Goal: Information Seeking & Learning: Find specific fact

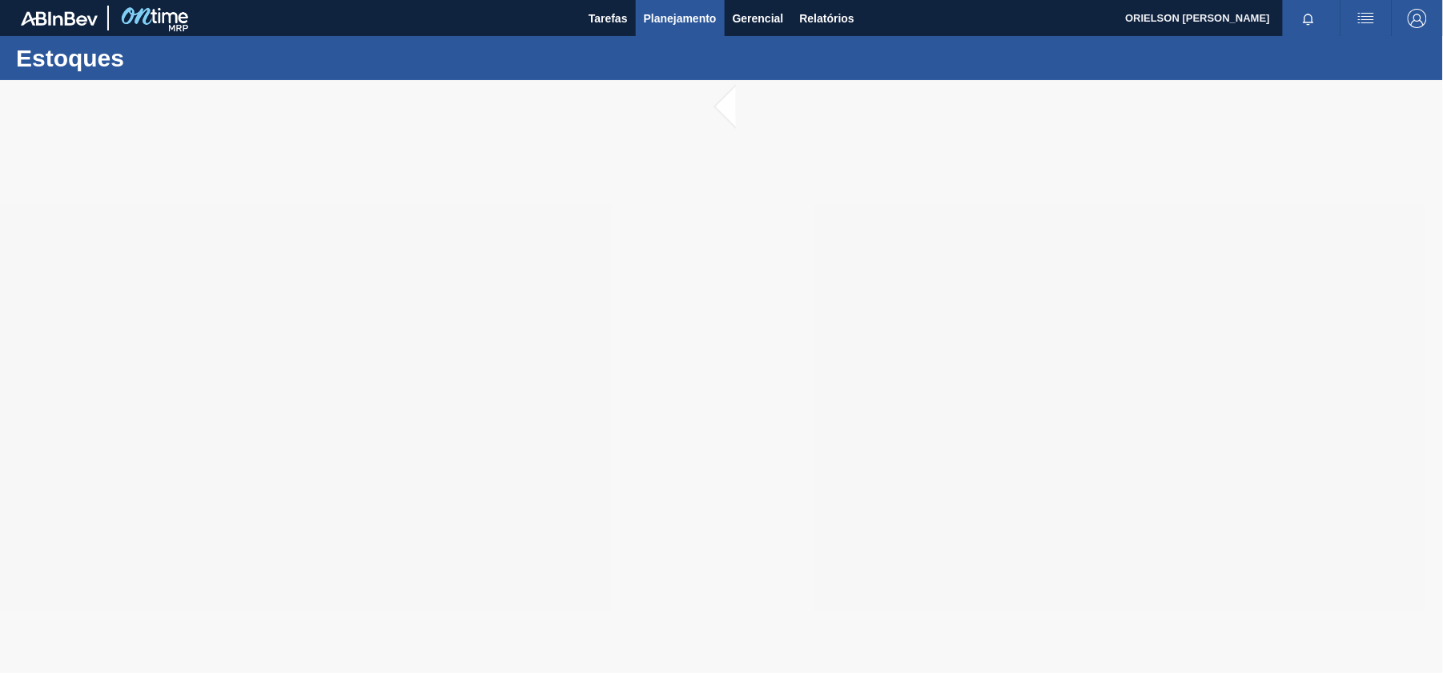
click at [686, 16] on span "Planejamento" at bounding box center [680, 18] width 73 height 19
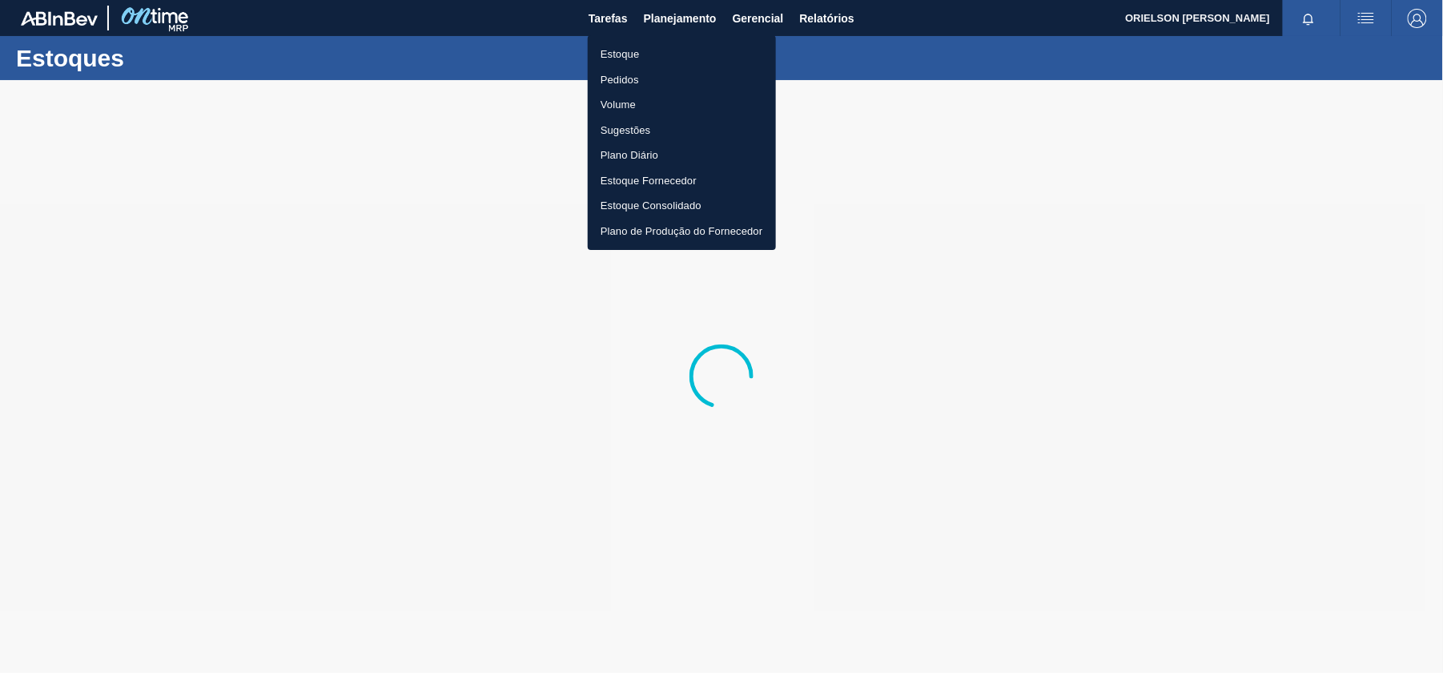
click at [616, 55] on li "Estoque" at bounding box center [682, 55] width 188 height 26
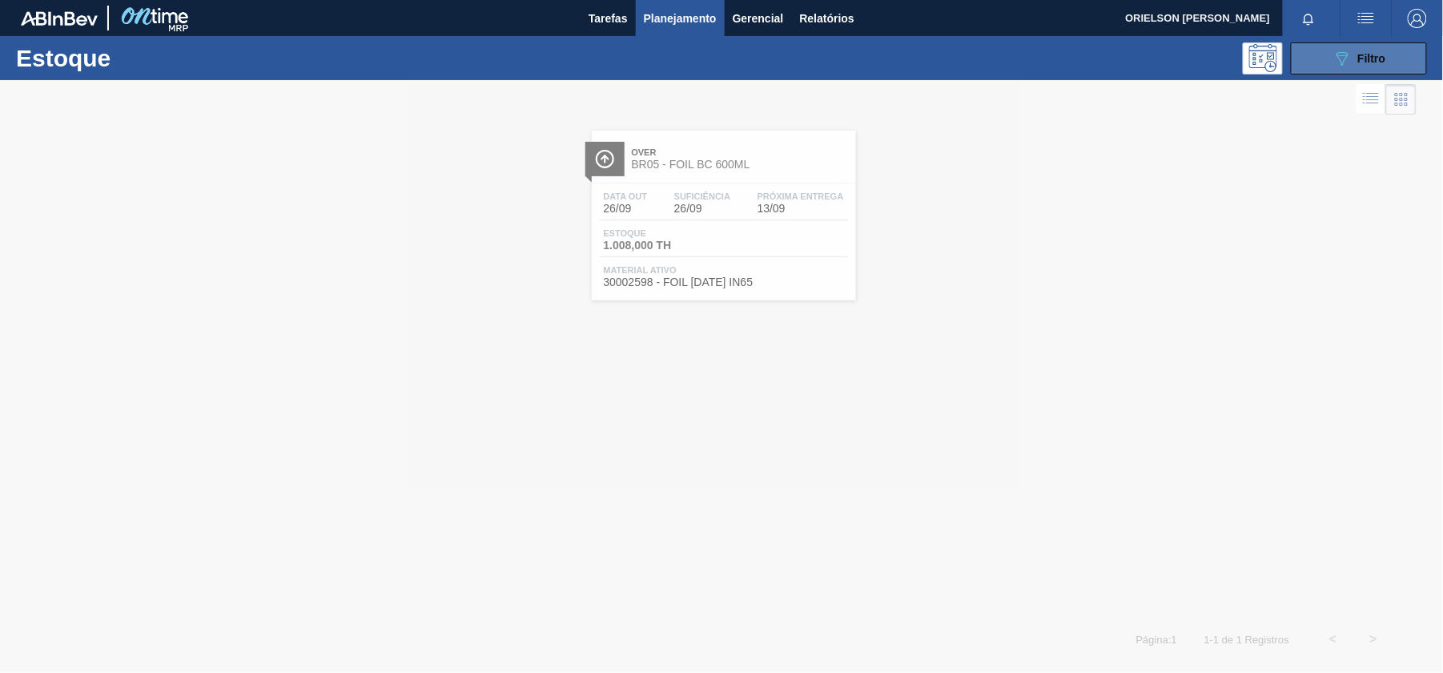
click at [1328, 50] on button "089F7B8B-B2A5-4AFE-B5C0-19BA573D28AC Filtro" at bounding box center [1359, 58] width 136 height 32
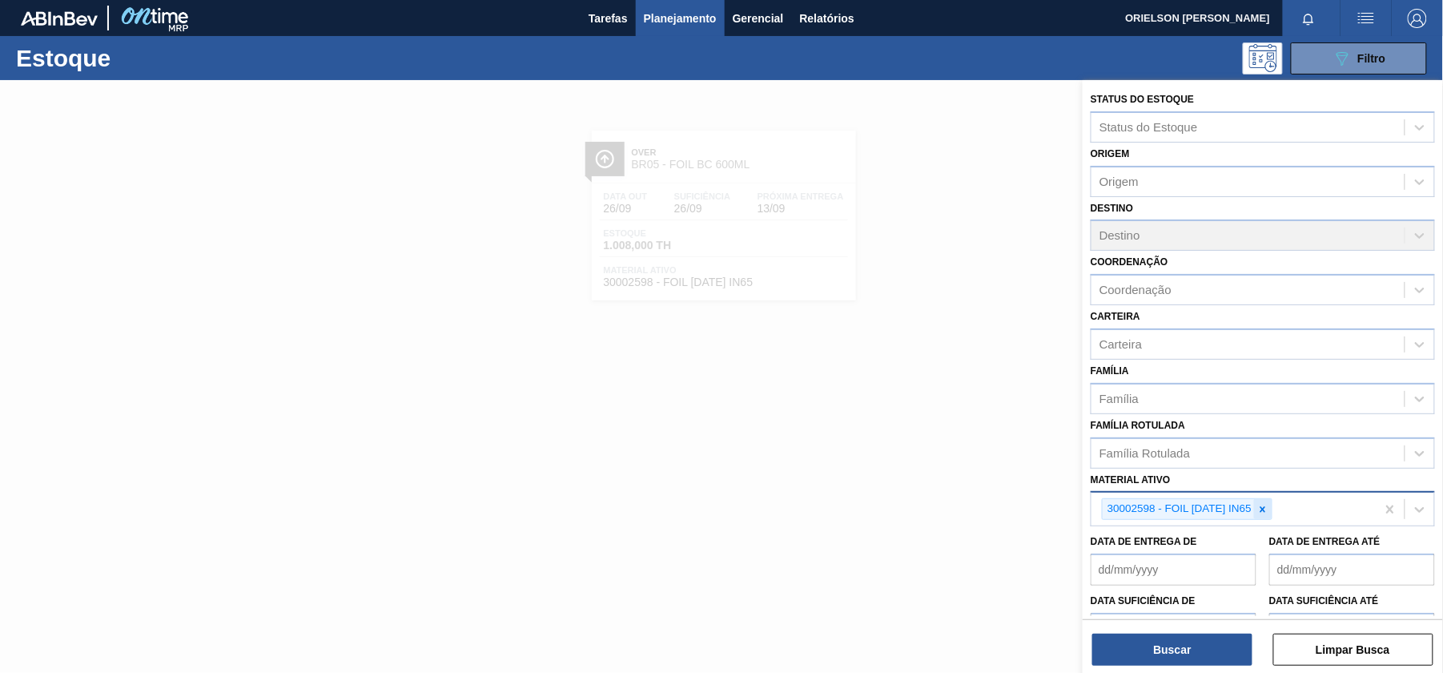
click at [1269, 506] on icon at bounding box center [1263, 509] width 11 height 11
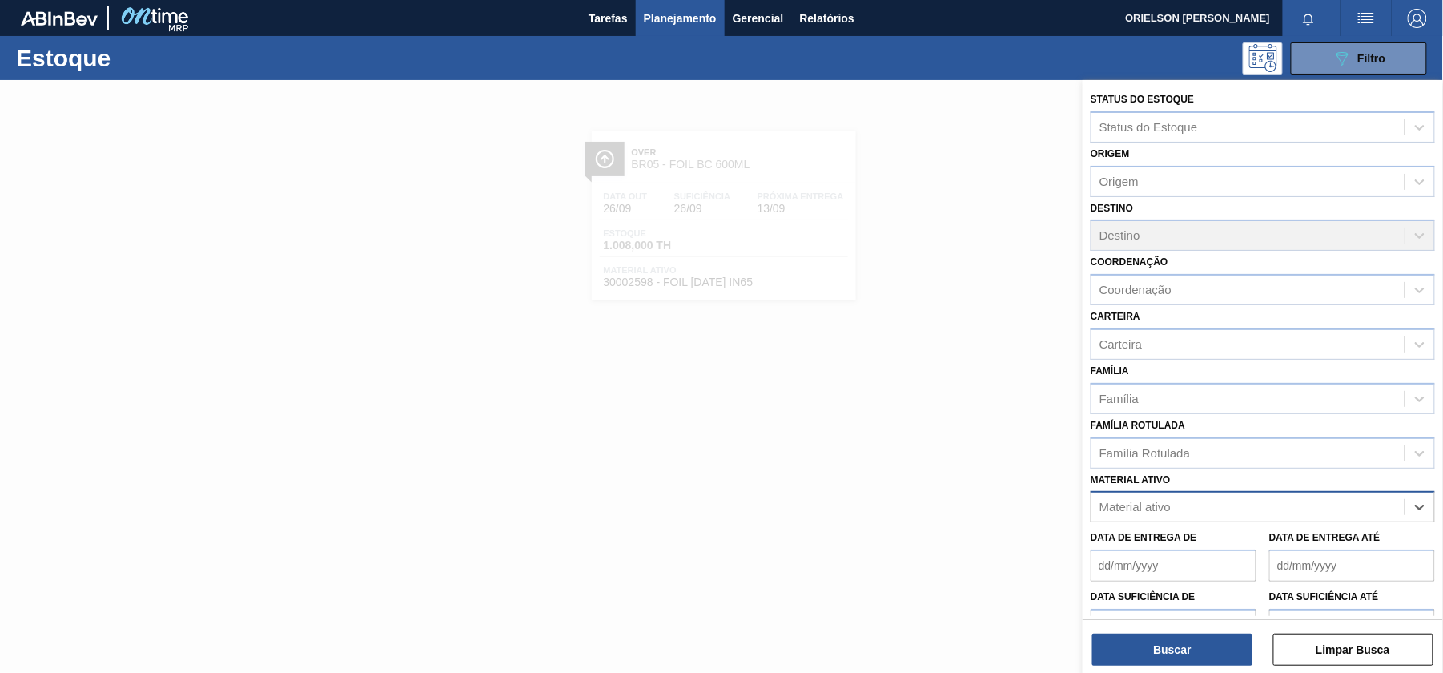
click at [1269, 506] on div "Material ativo" at bounding box center [1248, 507] width 313 height 23
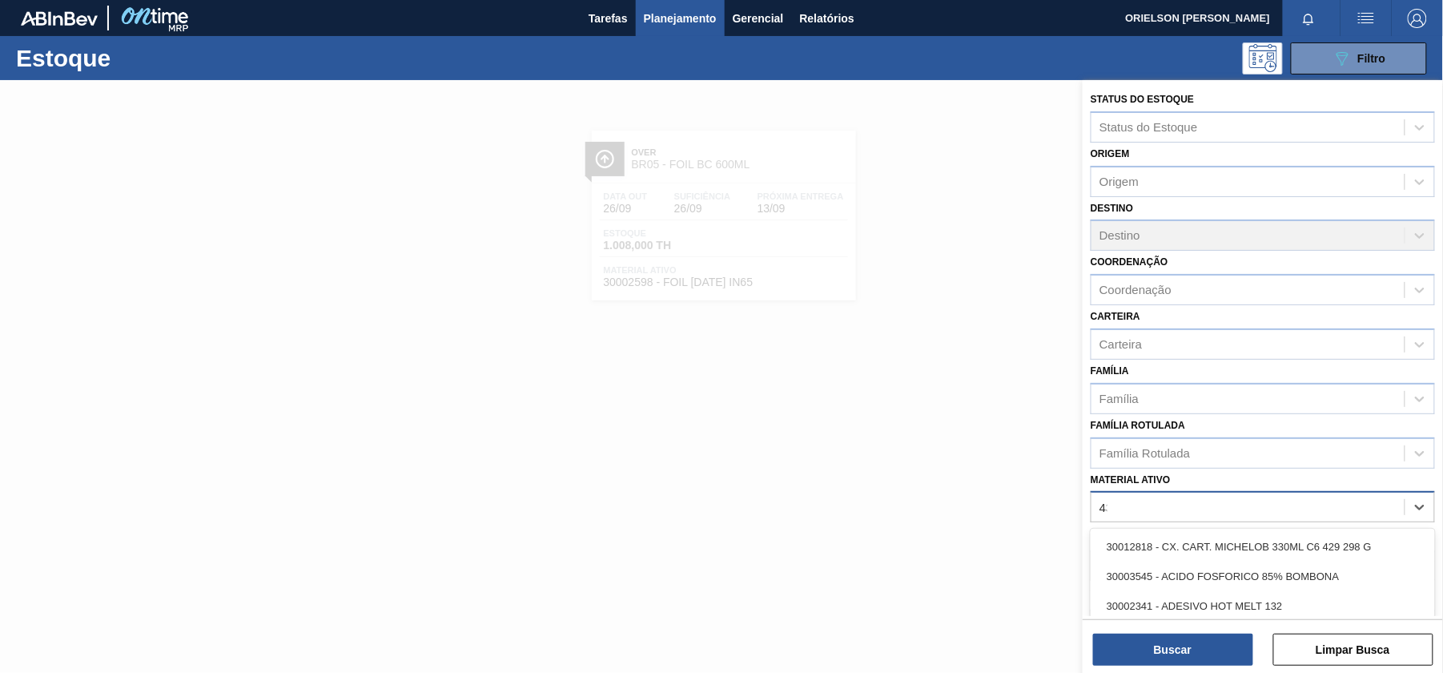
type ativo "430"
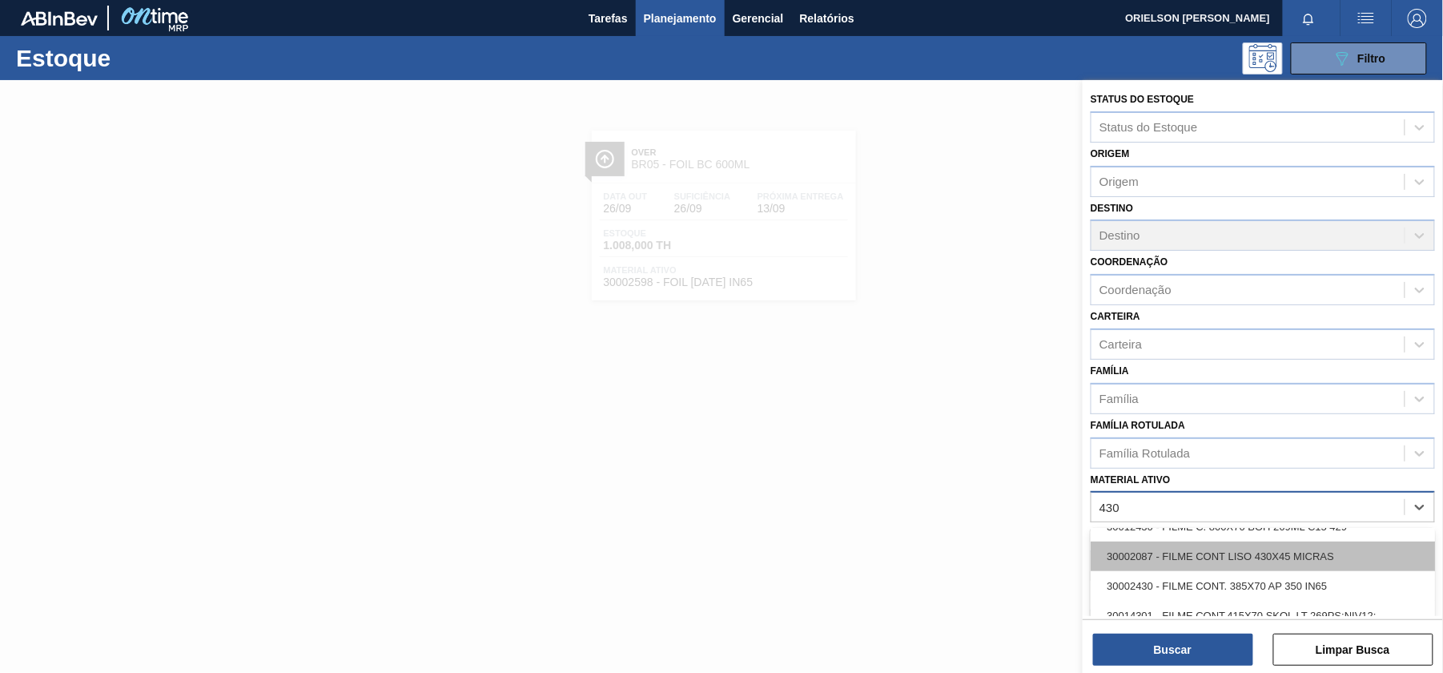
click at [1387, 552] on div "30002087 - FILME CONT LISO 430X45 MICRAS" at bounding box center [1263, 557] width 344 height 30
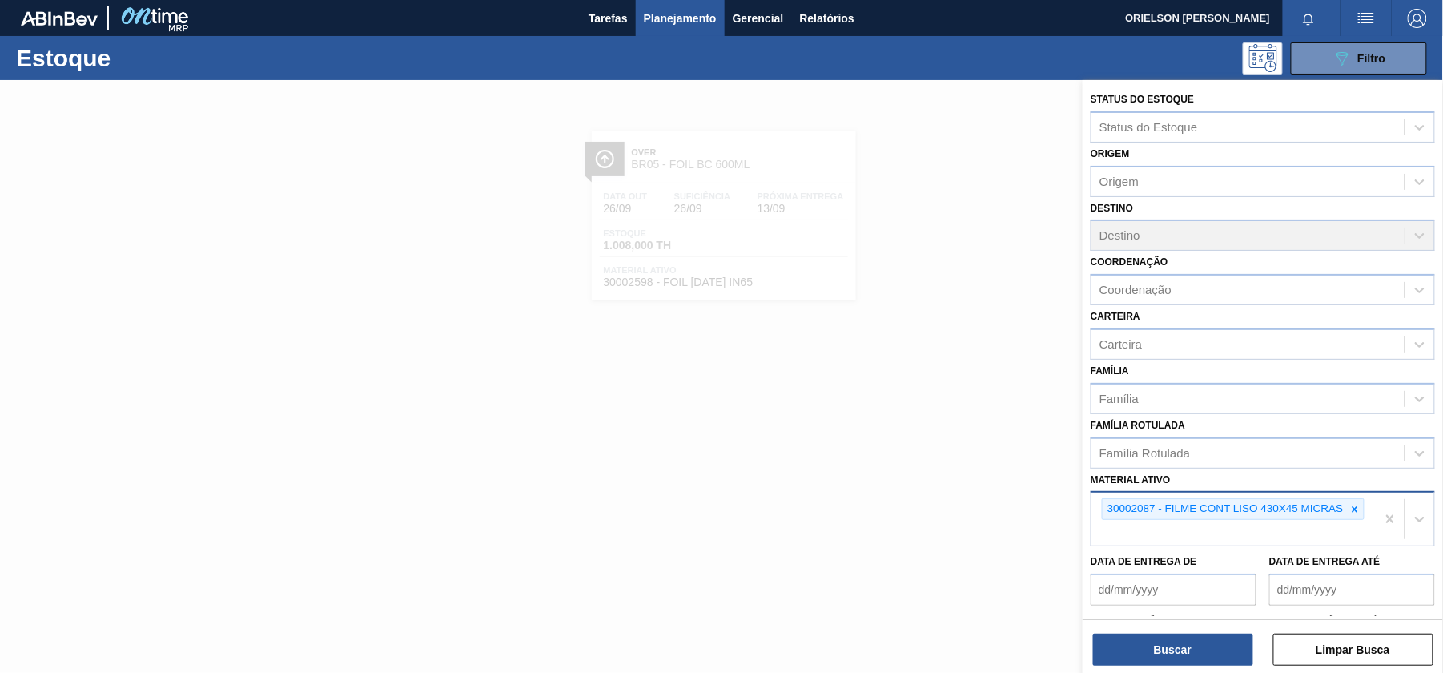
click at [1222, 668] on div "Status do Estoque Status do Estoque Origem Origem Destino Destino Coordenação C…" at bounding box center [1263, 378] width 360 height 596
click at [1216, 654] on button "Buscar" at bounding box center [1173, 650] width 160 height 32
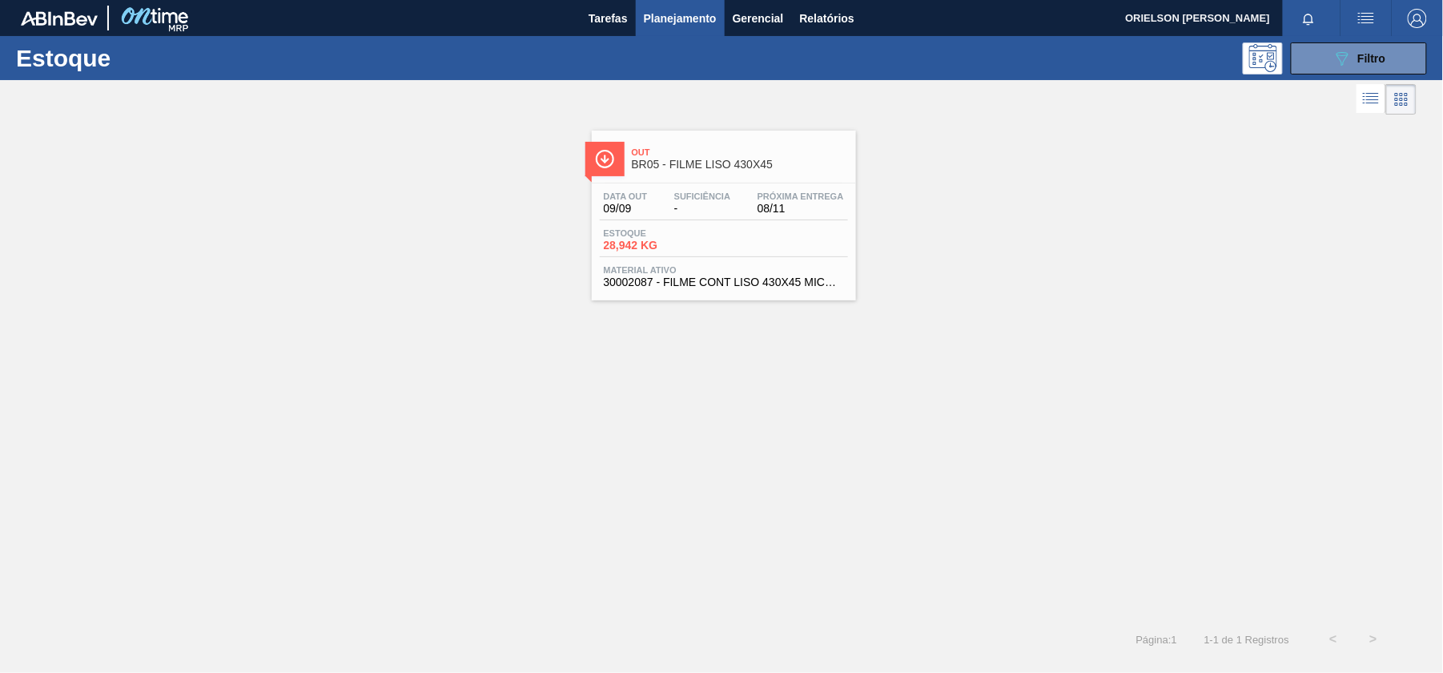
click at [769, 234] on div "Estoque 28,942 KG" at bounding box center [724, 242] width 248 height 29
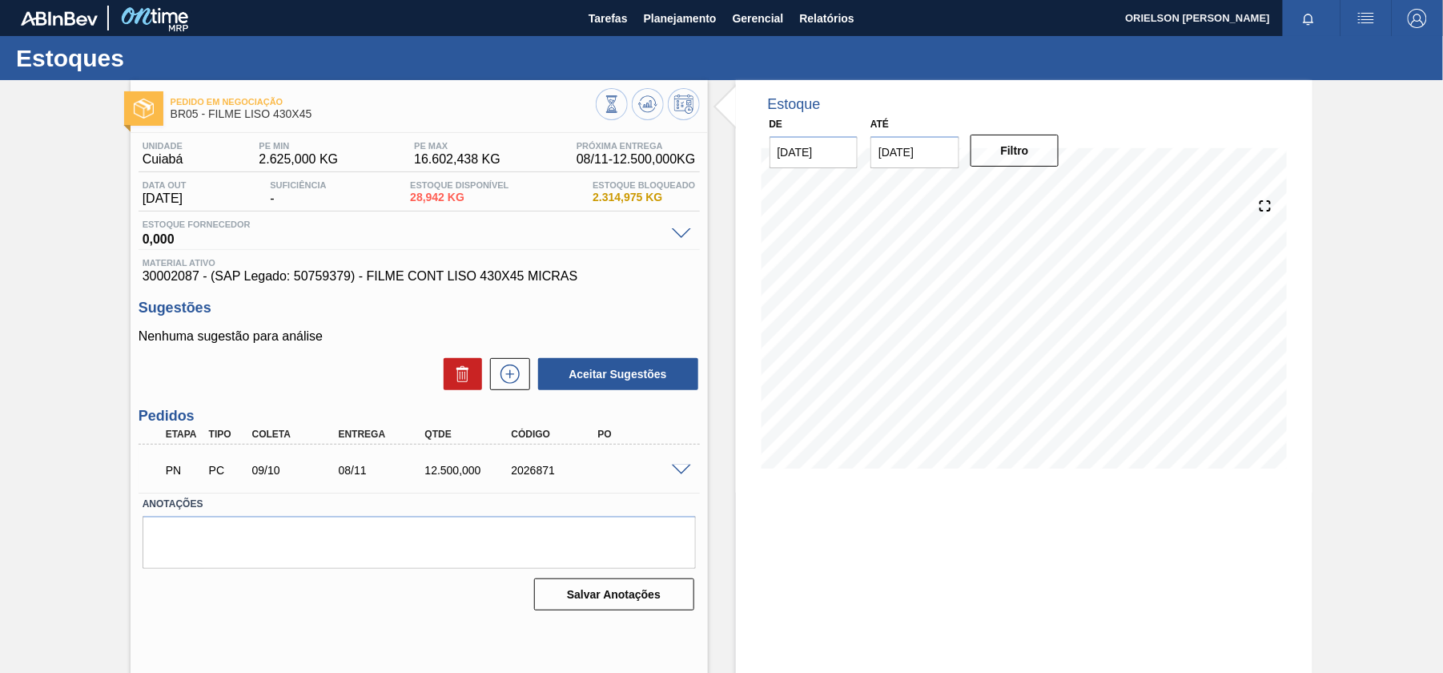
click at [684, 235] on span at bounding box center [681, 234] width 19 height 12
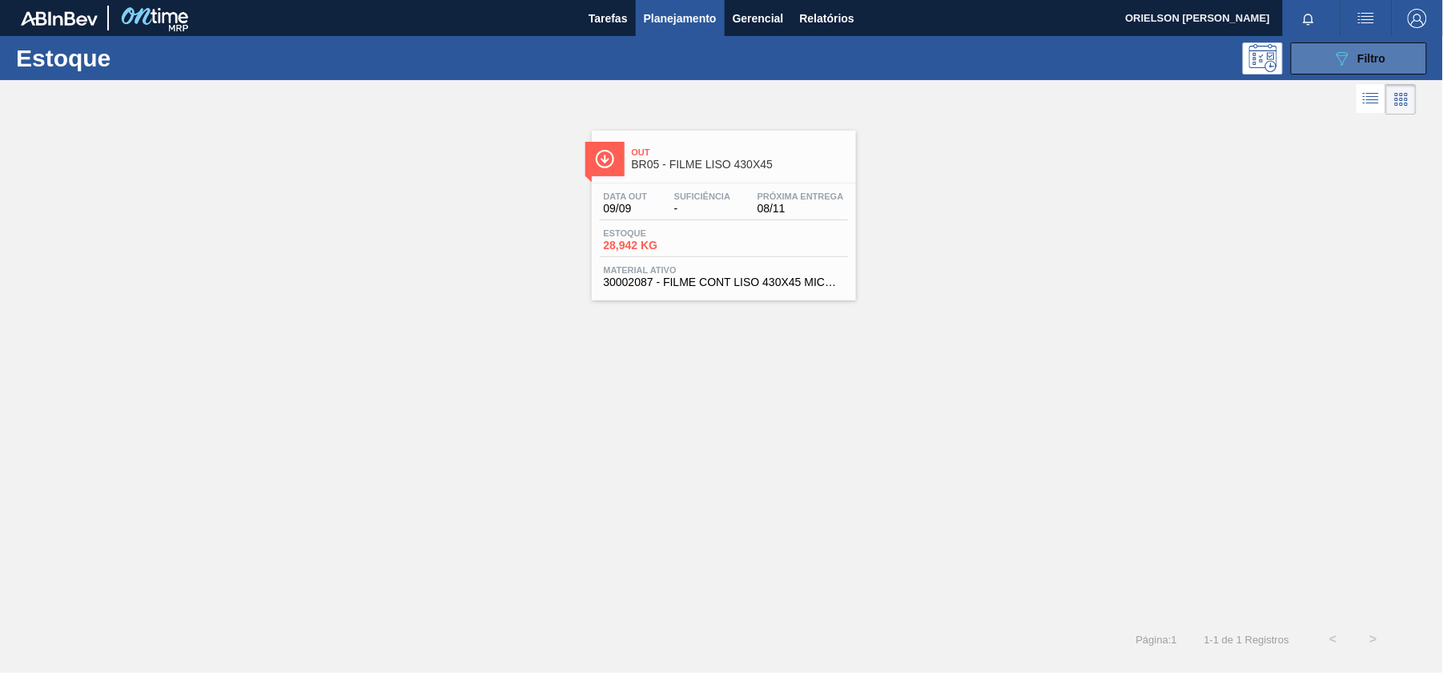
click at [1370, 66] on div "089F7B8B-B2A5-4AFE-B5C0-19BA573D28AC Filtro" at bounding box center [1360, 58] width 54 height 19
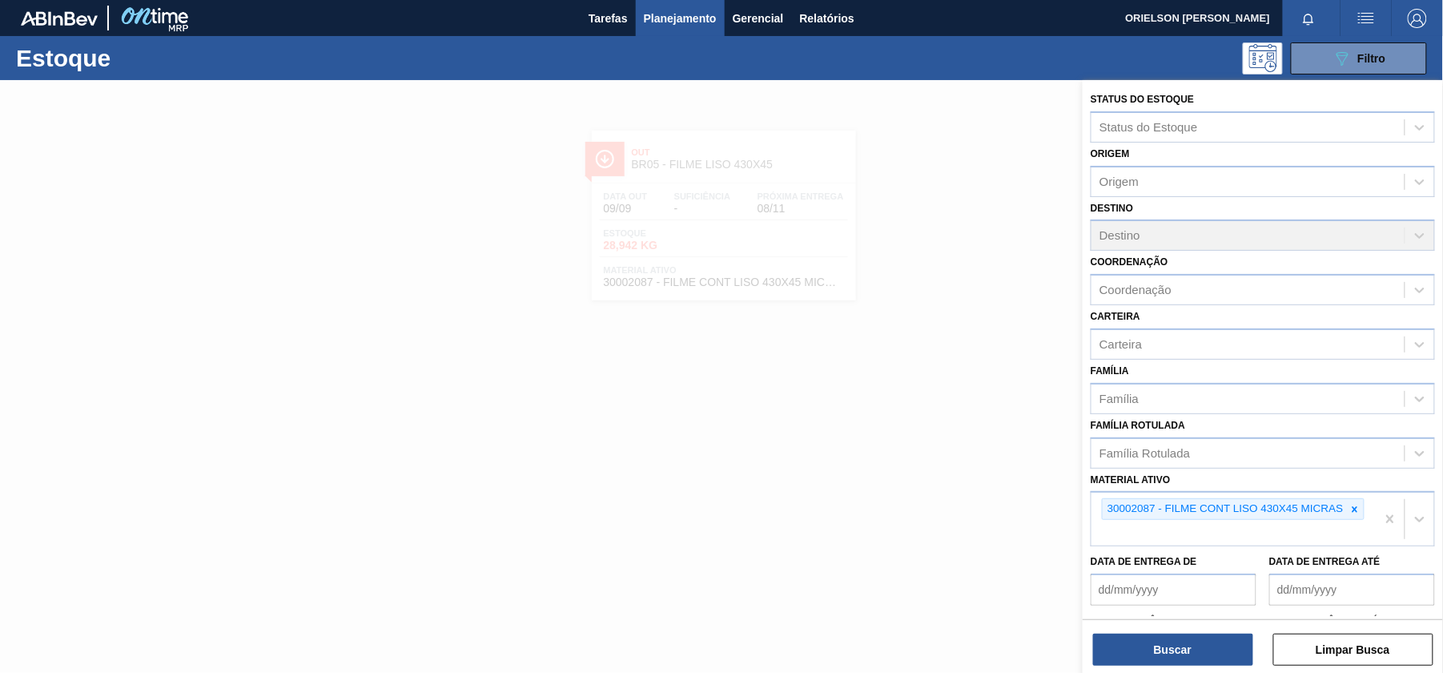
click at [770, 215] on div at bounding box center [721, 416] width 1443 height 673
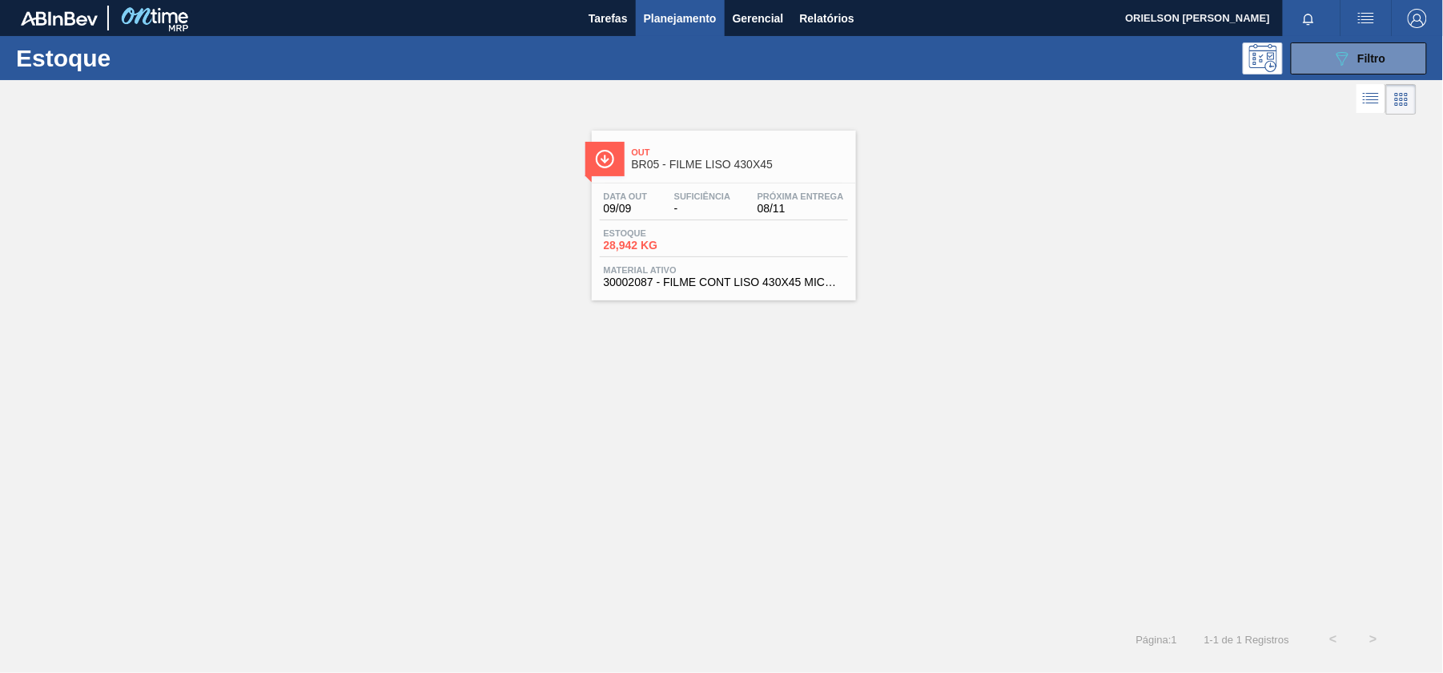
click at [684, 162] on span "BR05 - FILME LISO 430X45" at bounding box center [740, 165] width 216 height 12
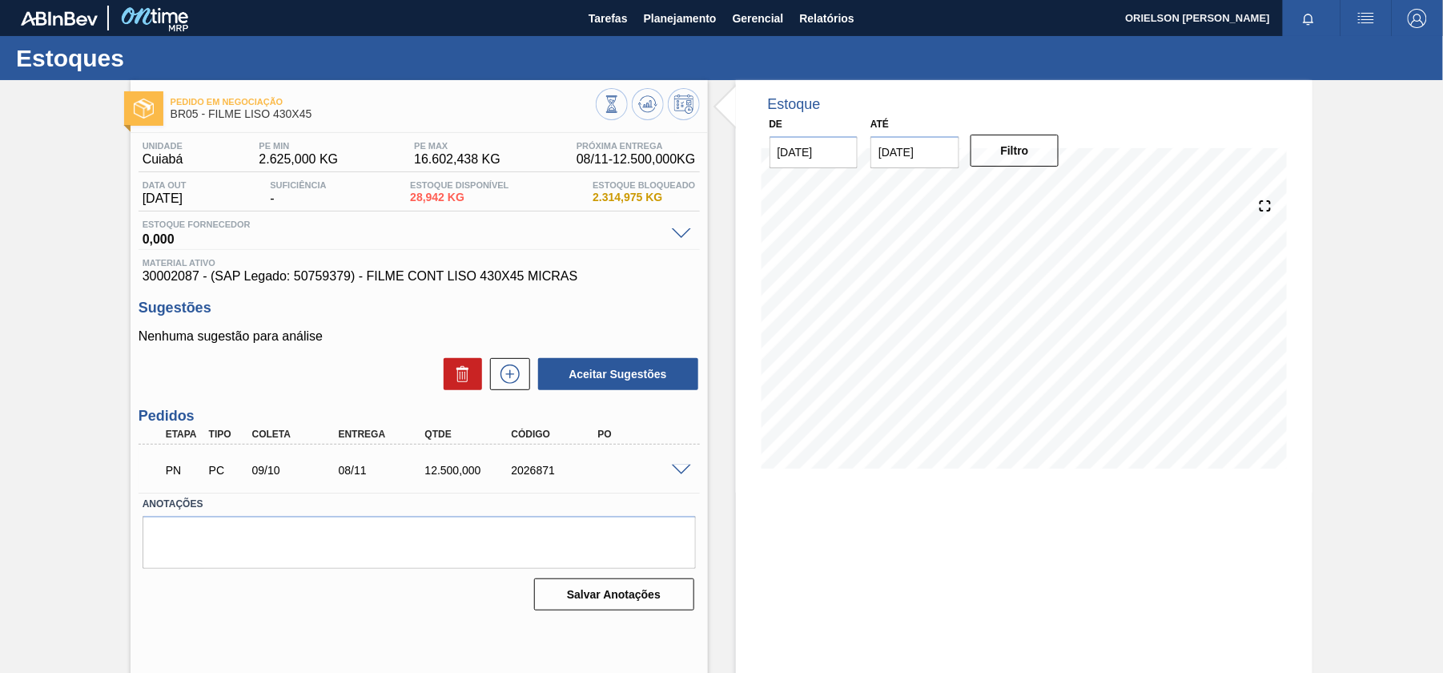
click at [226, 123] on div "Pedido em Negociação BR05 - FILME LISO 430X45" at bounding box center [383, 109] width 425 height 36
click at [222, 119] on span "BR05 - FILME LISO 430X45" at bounding box center [383, 114] width 425 height 12
drag, startPoint x: 207, startPoint y: 116, endPoint x: 264, endPoint y: 119, distance: 56.9
click at [264, 119] on span "BR05 - FILME LISO 430X45" at bounding box center [383, 114] width 425 height 12
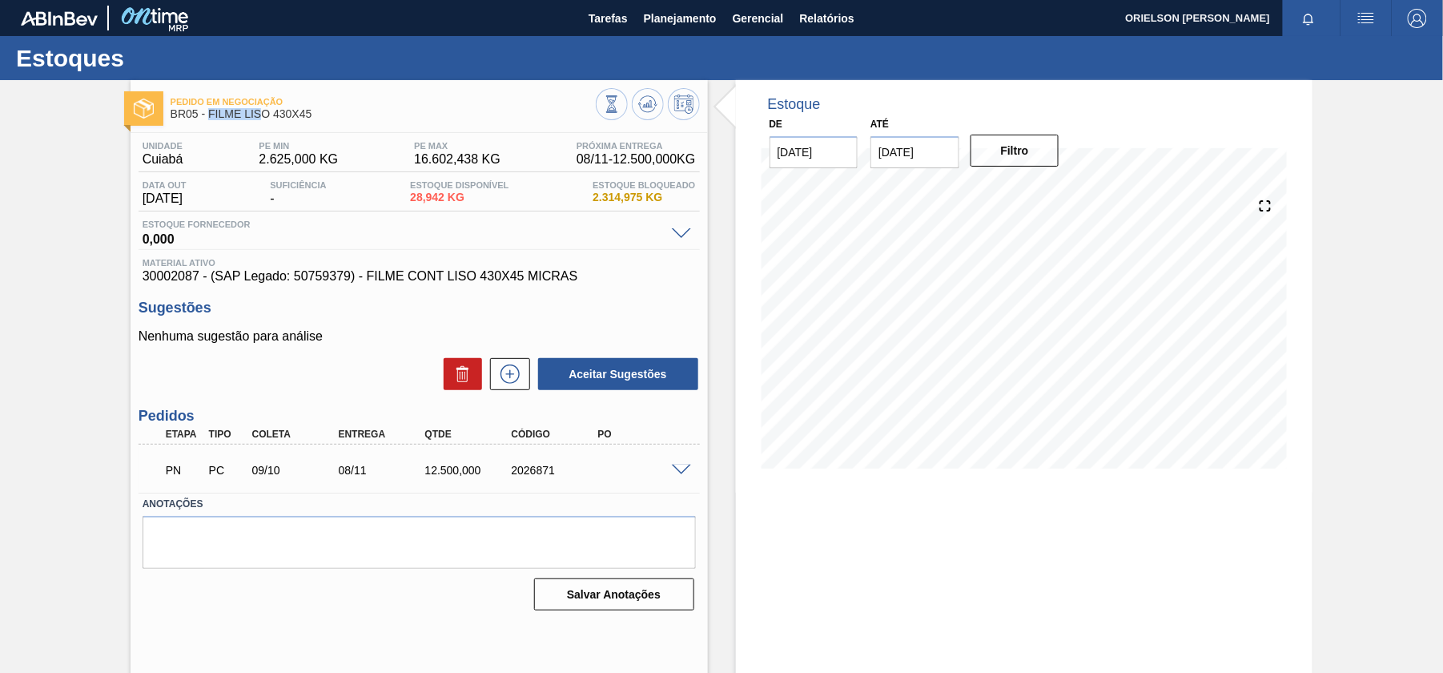
copy span "FILME LIS"
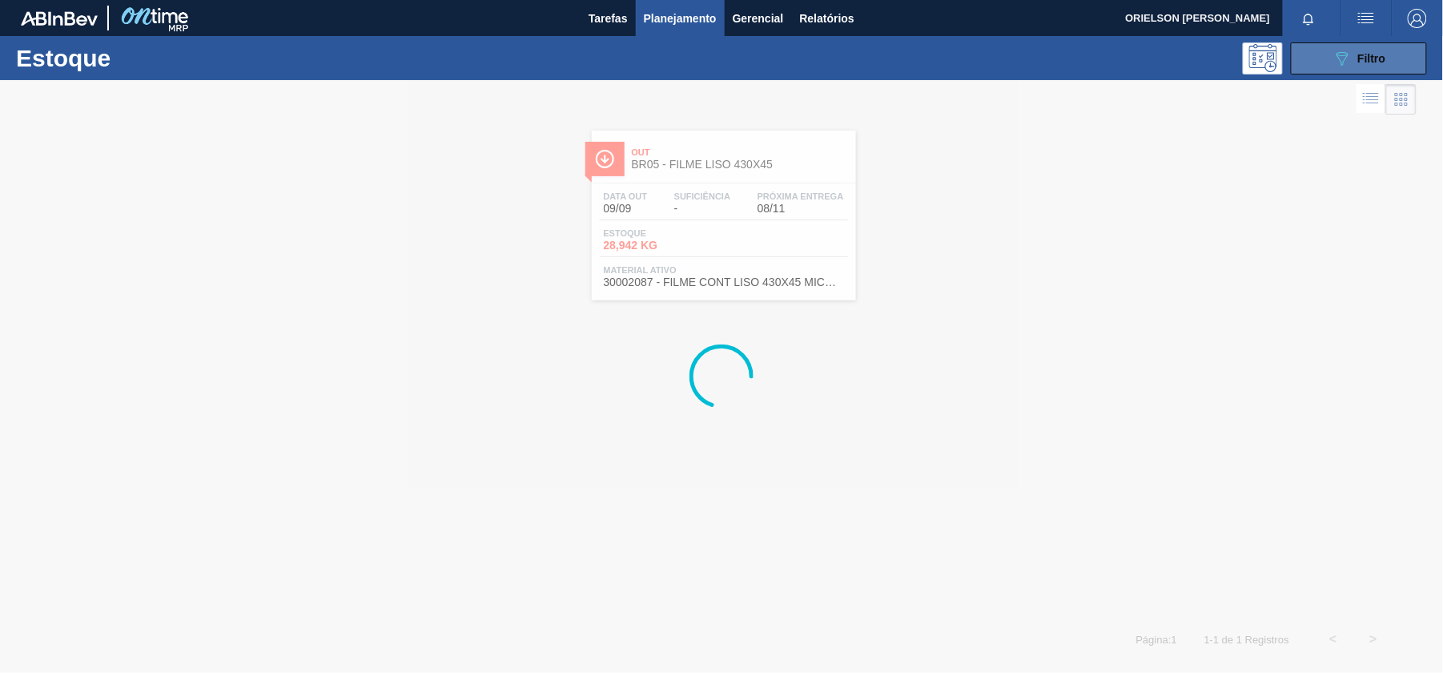
click at [1309, 68] on button "089F7B8B-B2A5-4AFE-B5C0-19BA573D28AC Filtro" at bounding box center [1359, 58] width 136 height 32
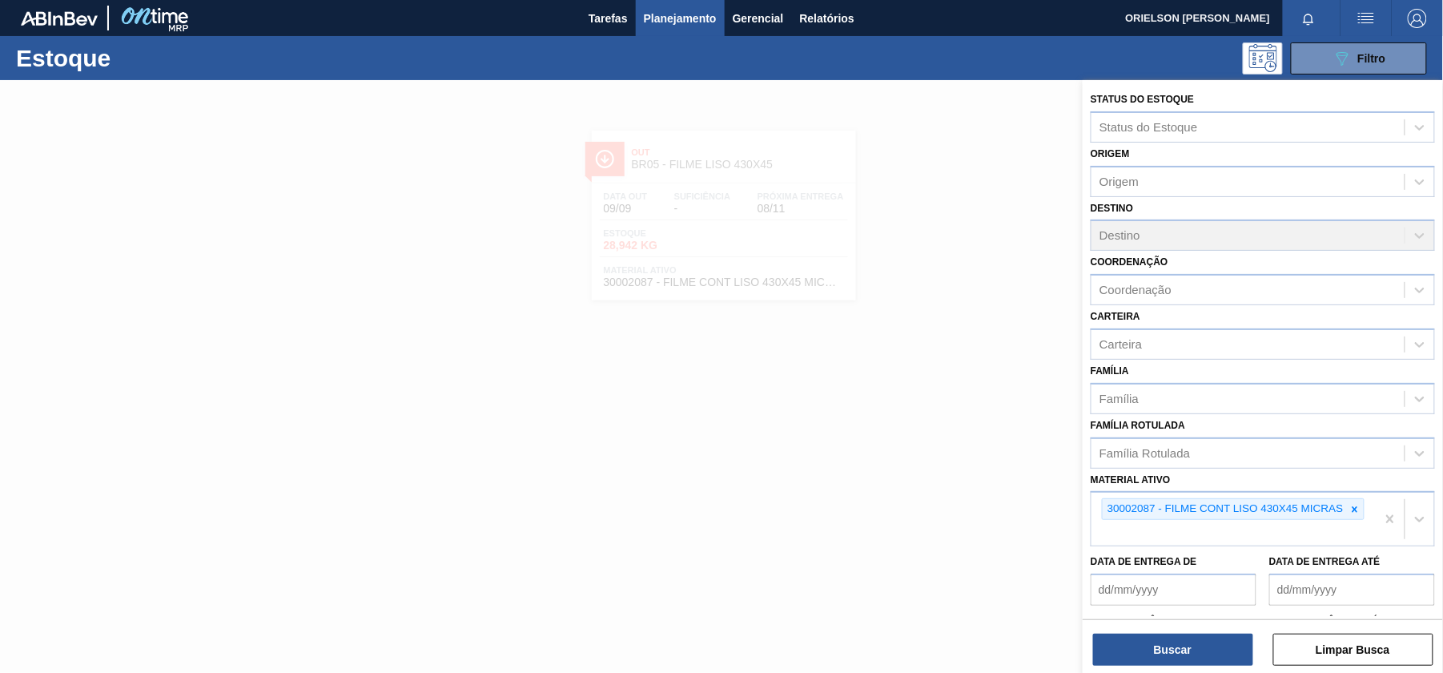
click at [1362, 546] on div "Data de Entrega de Data de Entrega até" at bounding box center [1263, 575] width 357 height 59
click at [1354, 535] on div "30002087 - FILME CONT LISO 430X45 MICRAS" at bounding box center [1234, 519] width 284 height 53
paste ativo "FILME LIS"
type ativo "FILME LIS"
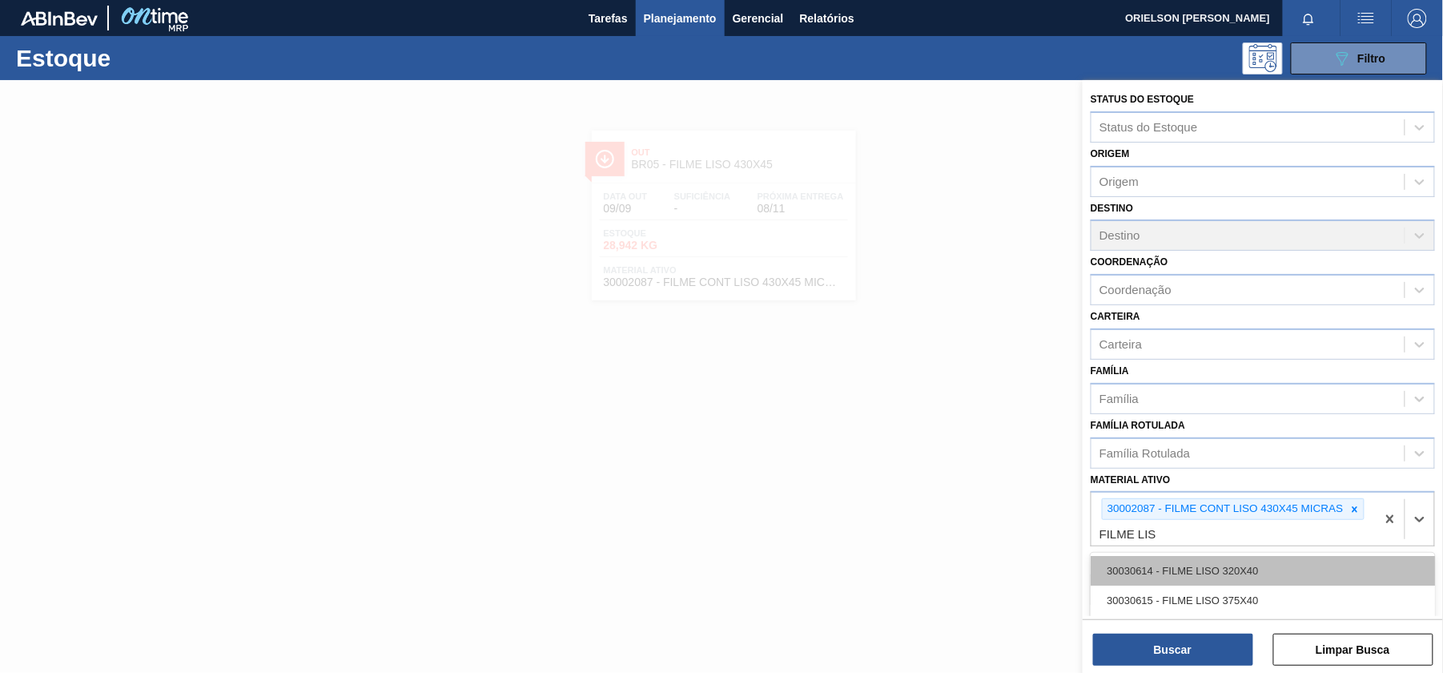
click at [1270, 566] on div "30030614 - FILME LISO 320X40" at bounding box center [1263, 571] width 344 height 30
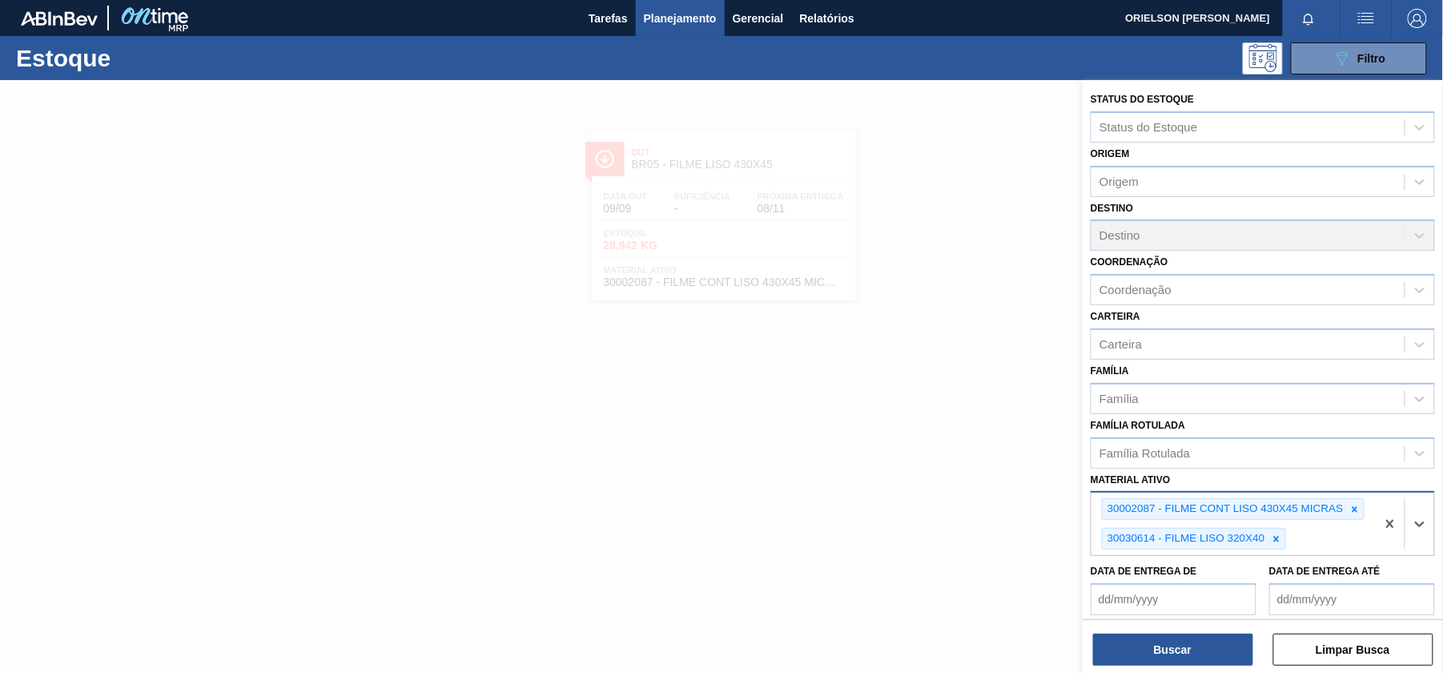
paste ativo "FILME LIS"
type ativo "FILME LIS"
drag, startPoint x: 1266, startPoint y: 604, endPoint x: 1274, endPoint y: 623, distance: 20.8
click at [1275, 616] on div "Status do Estoque Status do Estoque Origem Origem Destino Destino Coordenação C…" at bounding box center [1263, 348] width 360 height 536
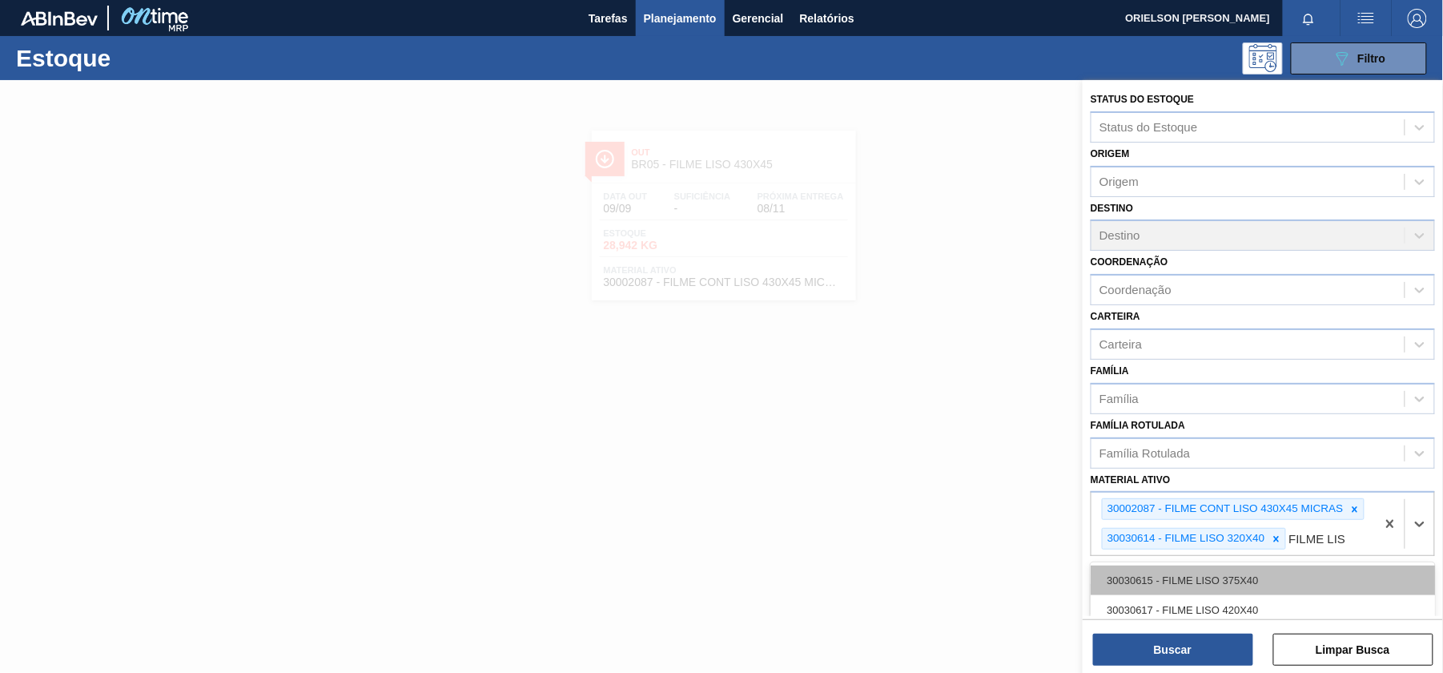
click at [1267, 586] on div "30030615 - FILME LISO 375X40" at bounding box center [1263, 581] width 344 height 30
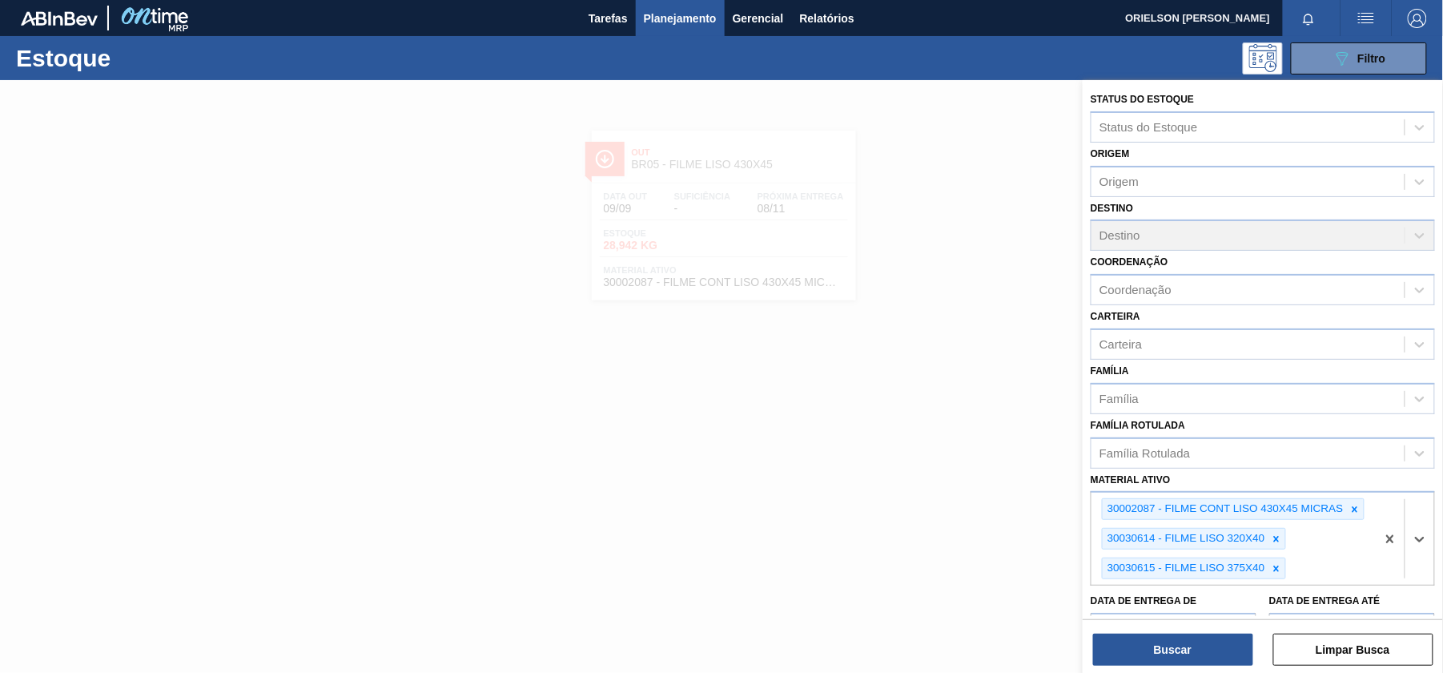
paste ativo "FILME LIS"
type ativo "FILME LIS"
click at [1269, 604] on div "30030617 - FILME LISO 420X40" at bounding box center [1263, 610] width 344 height 30
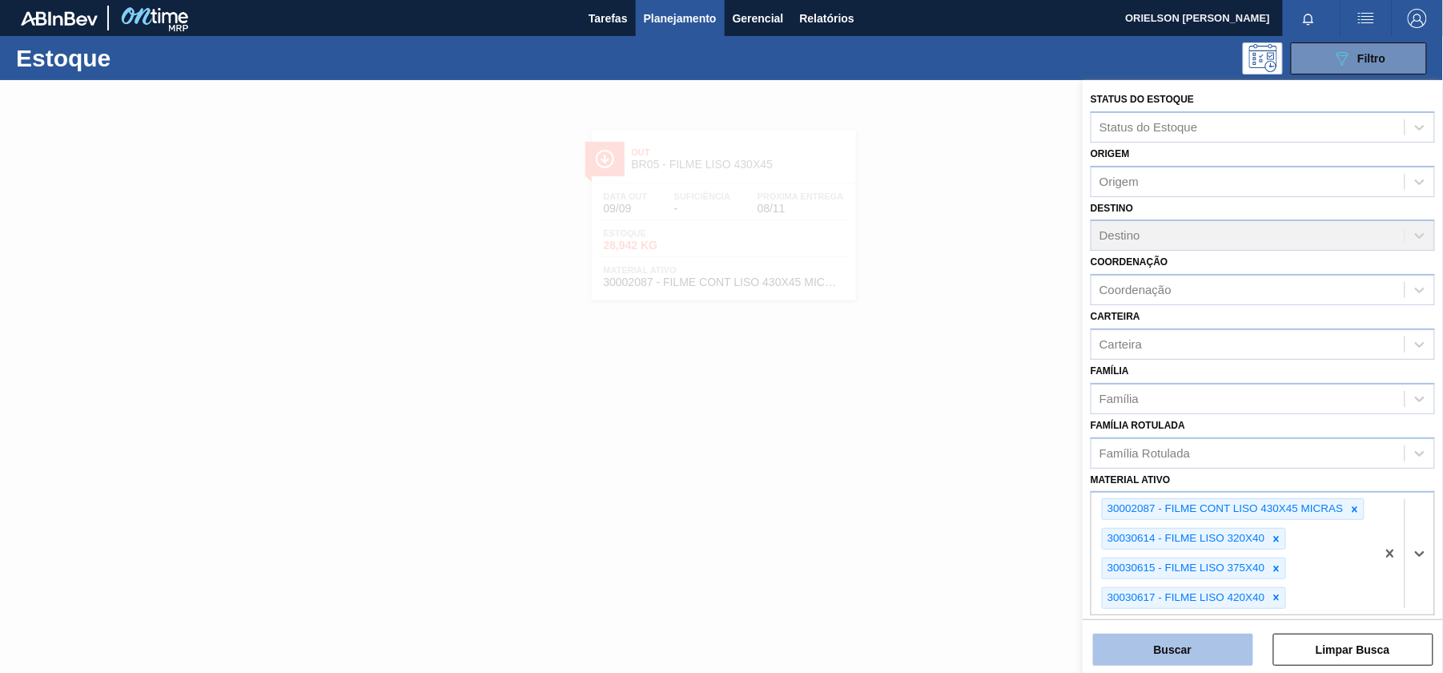
click at [1222, 644] on button "Buscar" at bounding box center [1173, 650] width 160 height 32
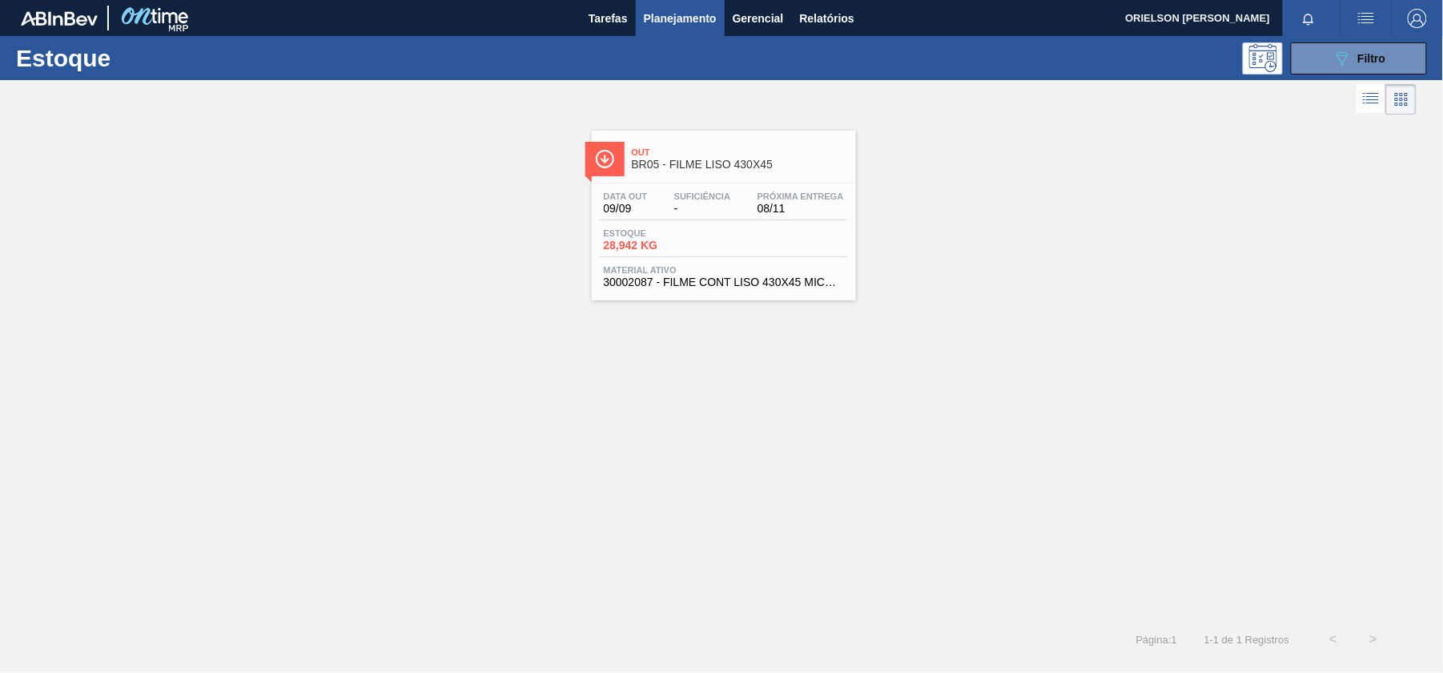
click at [763, 218] on div "Data out 09/09 Suficiência - Próxima Entrega 08/11" at bounding box center [724, 205] width 248 height 29
click at [1302, 58] on button "089F7B8B-B2A5-4AFE-B5C0-19BA573D28AC Filtro" at bounding box center [1359, 58] width 136 height 32
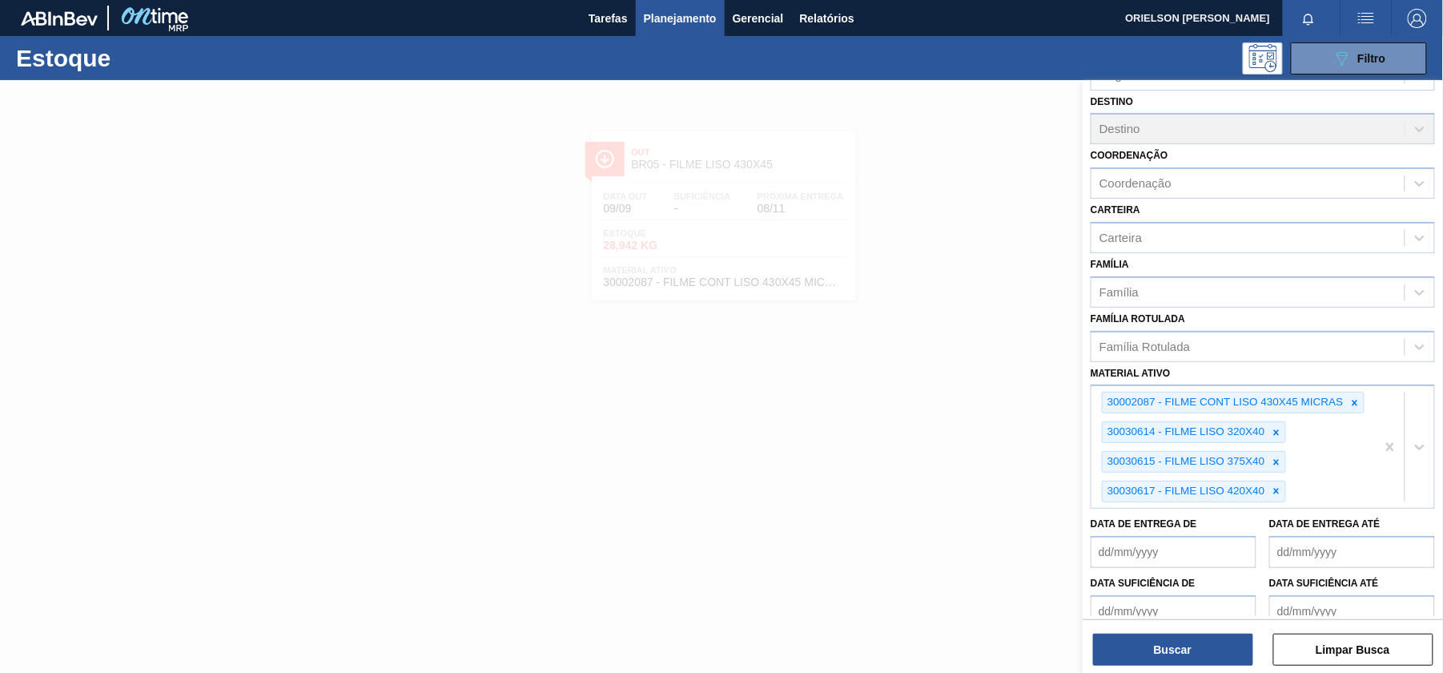
scroll to position [183, 0]
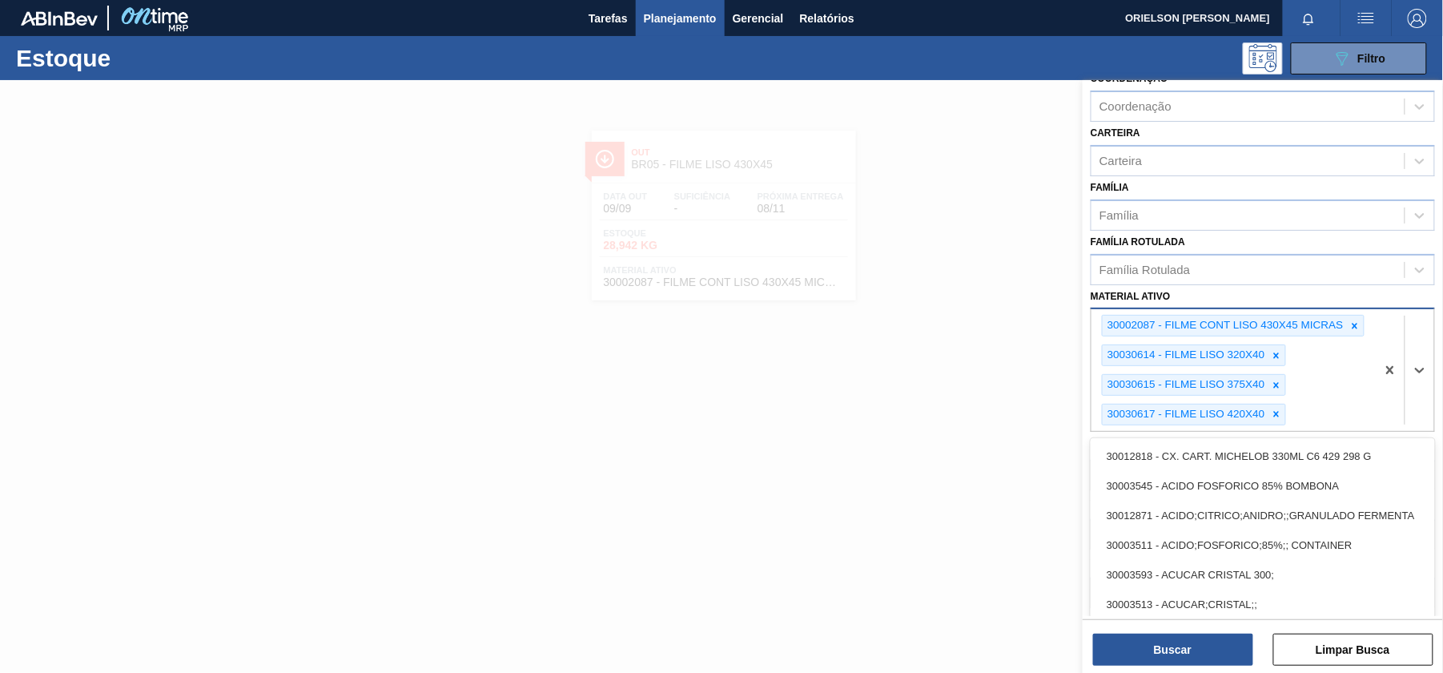
click at [1311, 417] on div "30002087 - FILME CONT LISO 430X45 MICRAS 30030614 - FILME LISO 320X40 30030615 …" at bounding box center [1234, 370] width 284 height 122
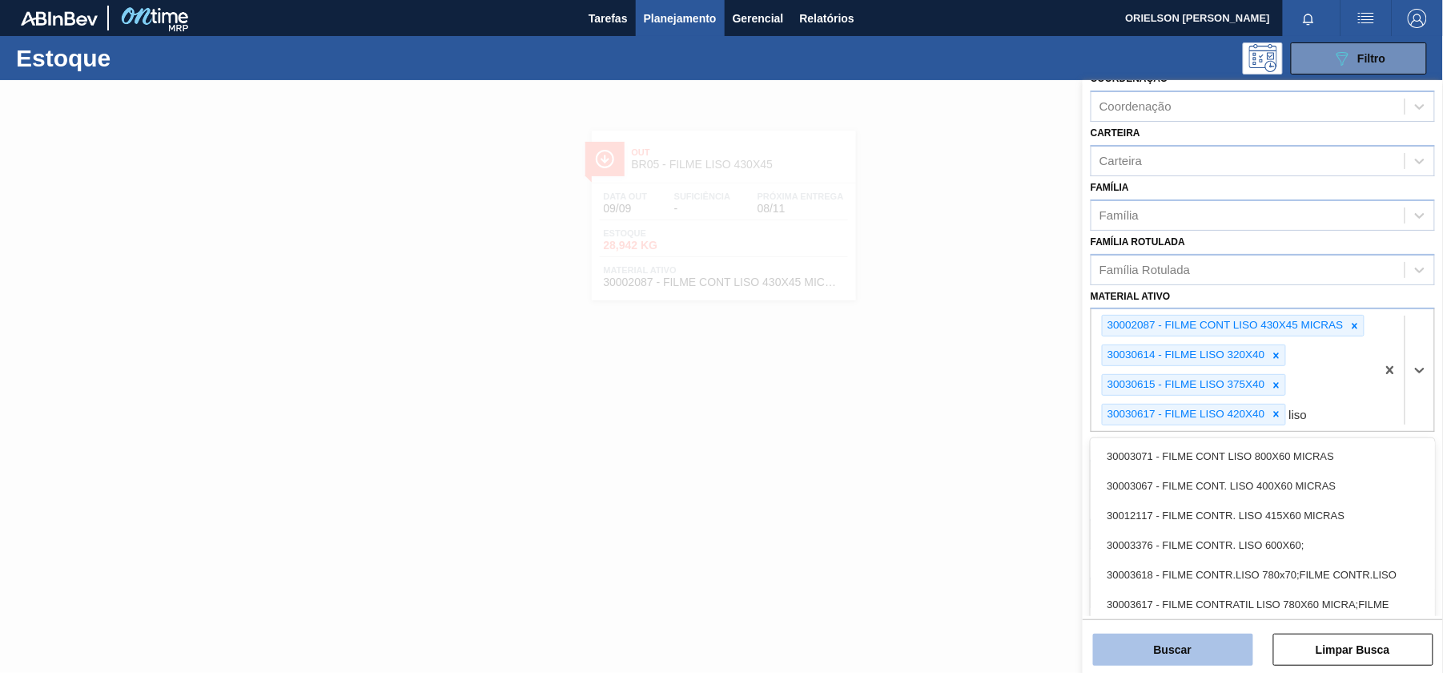
type ativo "liso"
click at [1224, 650] on button "Buscar" at bounding box center [1173, 650] width 160 height 32
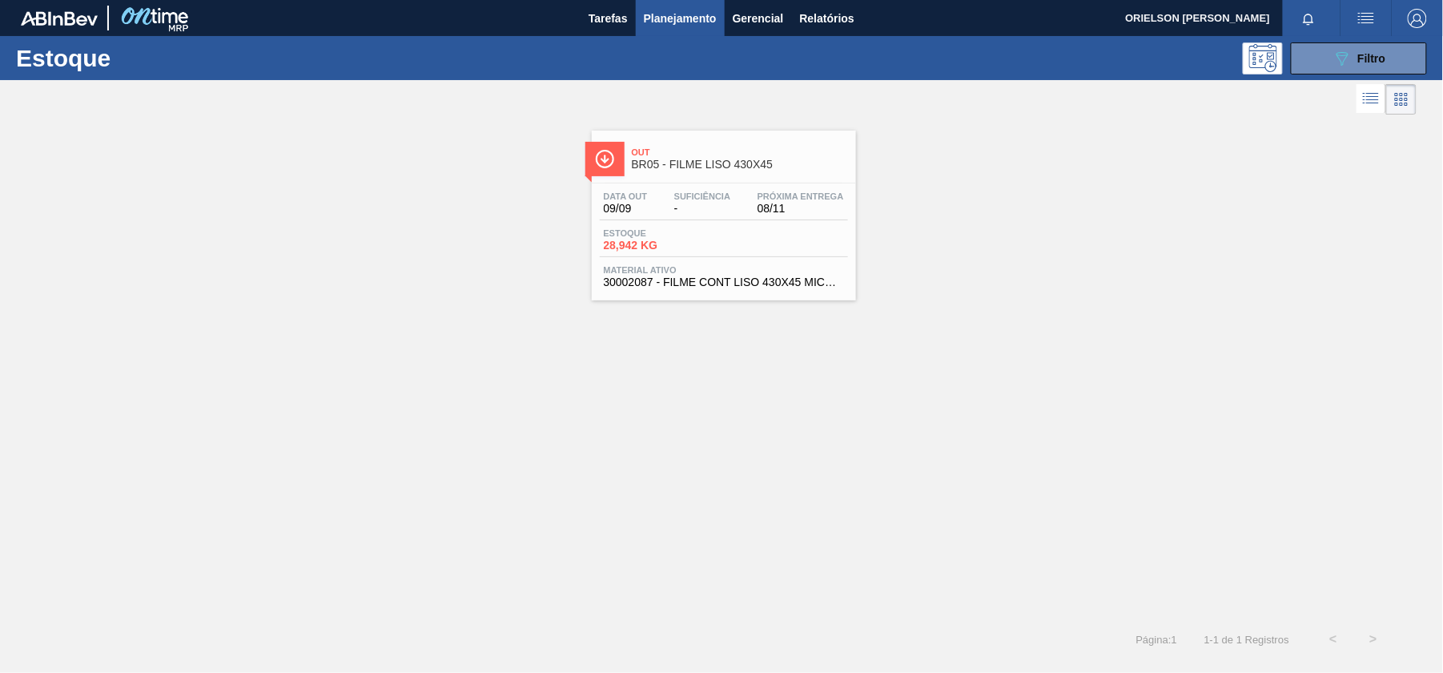
click at [763, 211] on span "08/11" at bounding box center [801, 209] width 87 height 12
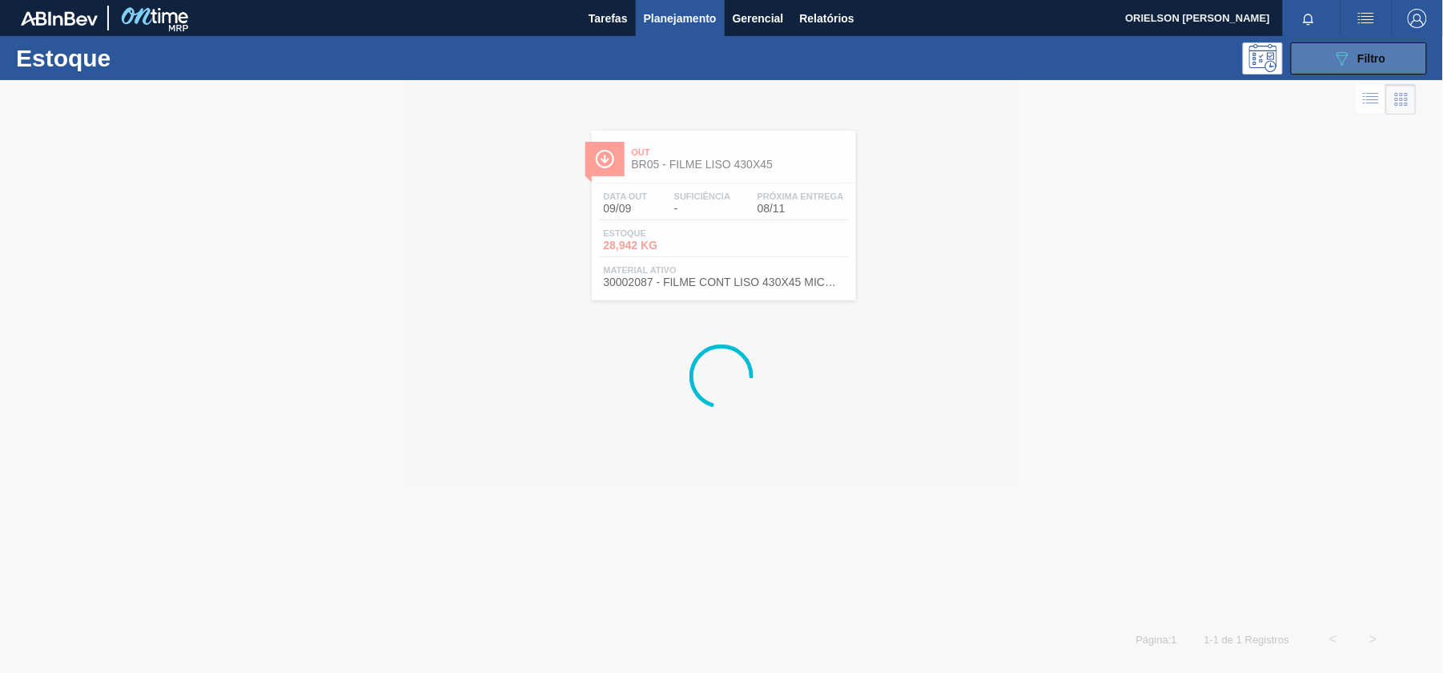
click at [1308, 64] on button "089F7B8B-B2A5-4AFE-B5C0-19BA573D28AC Filtro" at bounding box center [1359, 58] width 136 height 32
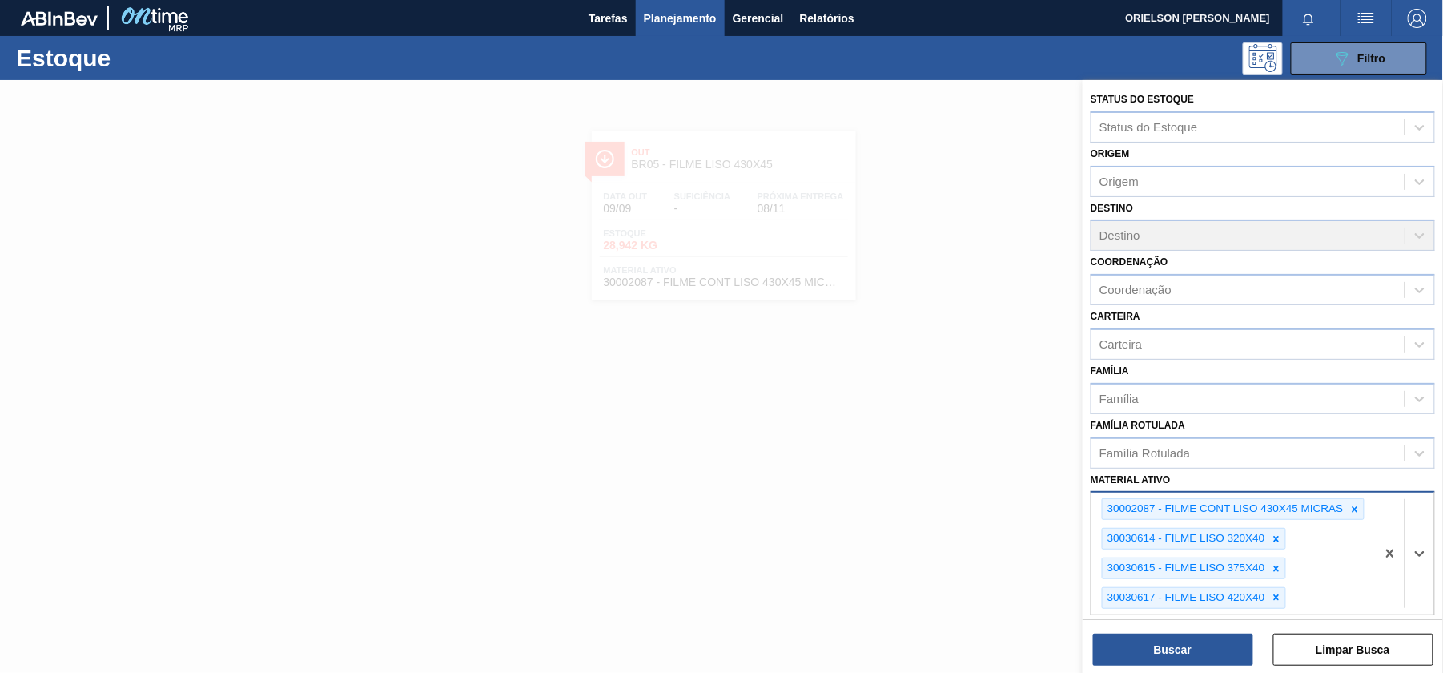
click at [1333, 585] on div "30002087 - FILME CONT LISO 430X45 MICRAS 30030614 - FILME LISO 320X40 30030615 …" at bounding box center [1234, 554] width 284 height 122
paste ativo "FILME CONT LISO 800X60 MICRAS"
type ativo "FILME CONT LISO 800X60 MICRAS"
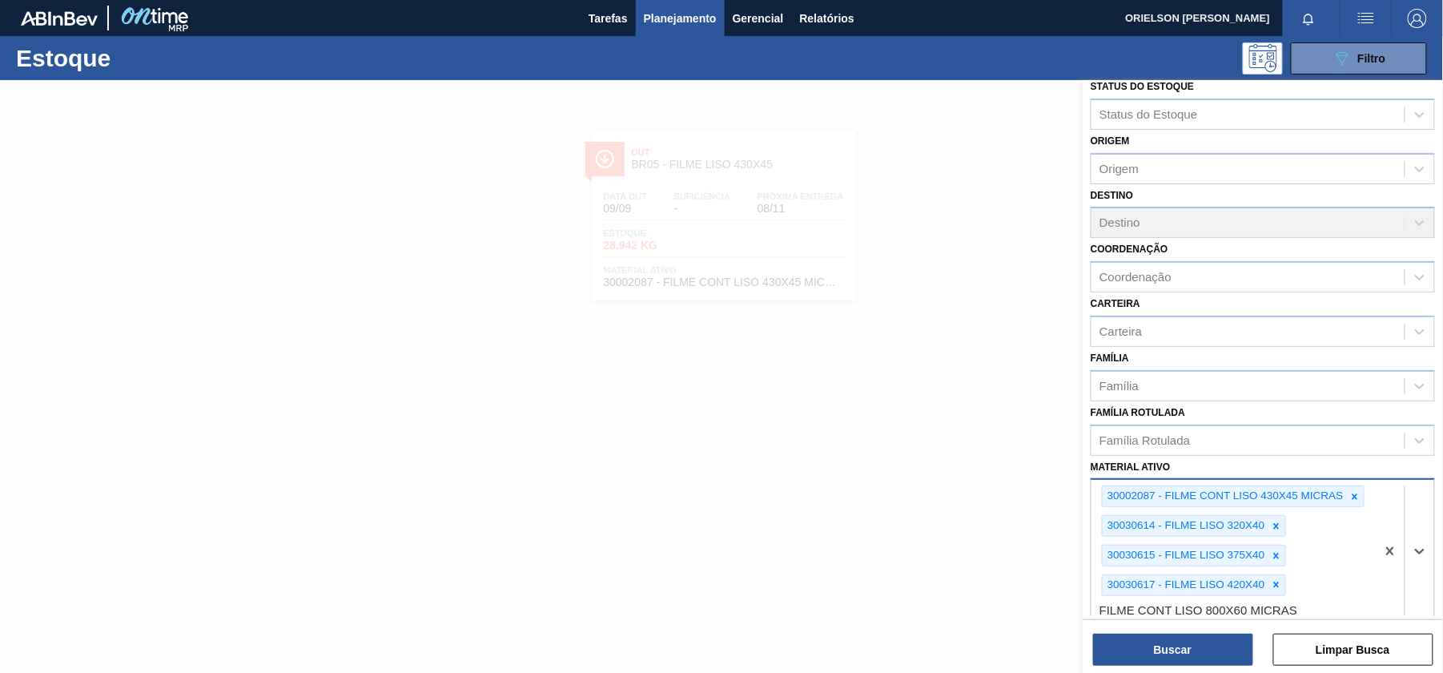
click at [1289, 607] on ativo "FILME CONT LISO 800X60 MICRAS" at bounding box center [1199, 610] width 199 height 14
drag, startPoint x: 1314, startPoint y: 600, endPoint x: 987, endPoint y: 622, distance: 327.6
click at [1083, 622] on div "Status do Estoque Status do Estoque Origem Origem Destino Destino Coordenação C…" at bounding box center [1263, 416] width 360 height 673
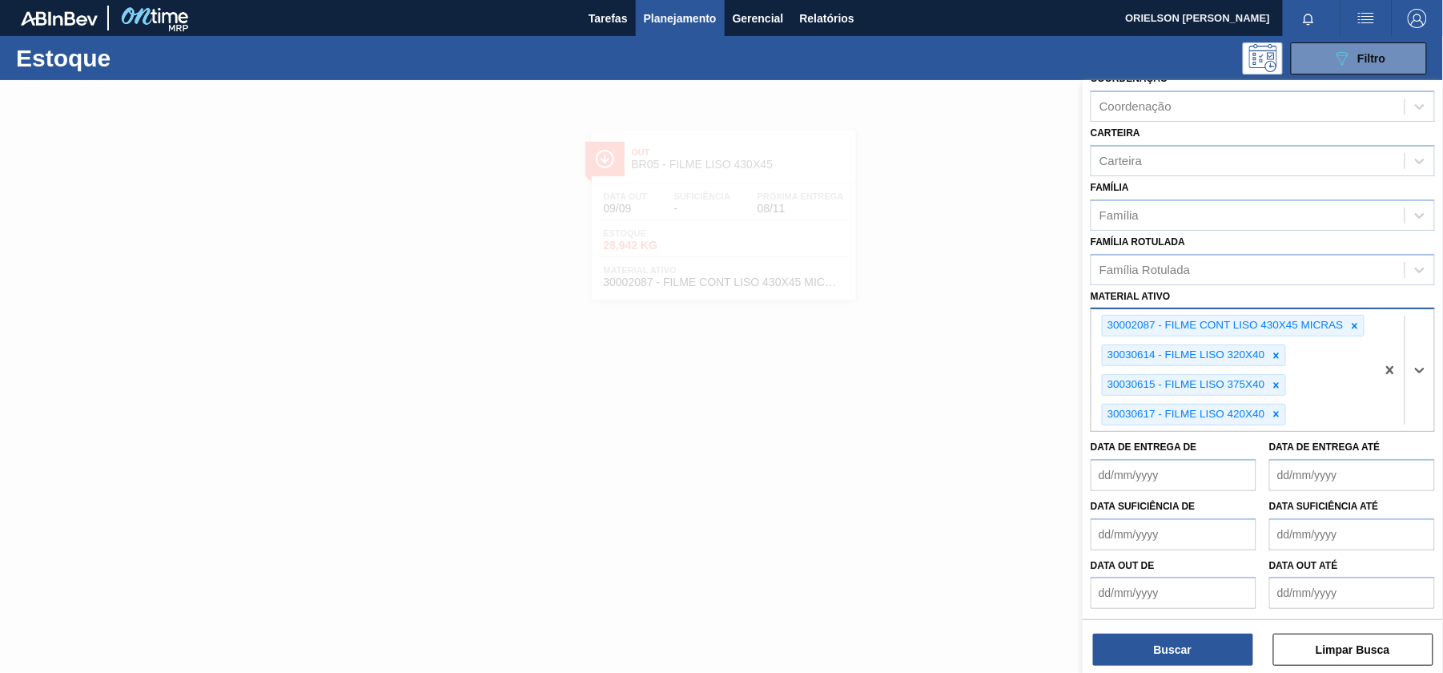
paste ativo "FILME CONT LISO 800X60 MICRAS"
type ativo "FILME CONT LISO 800X60 MICRAS"
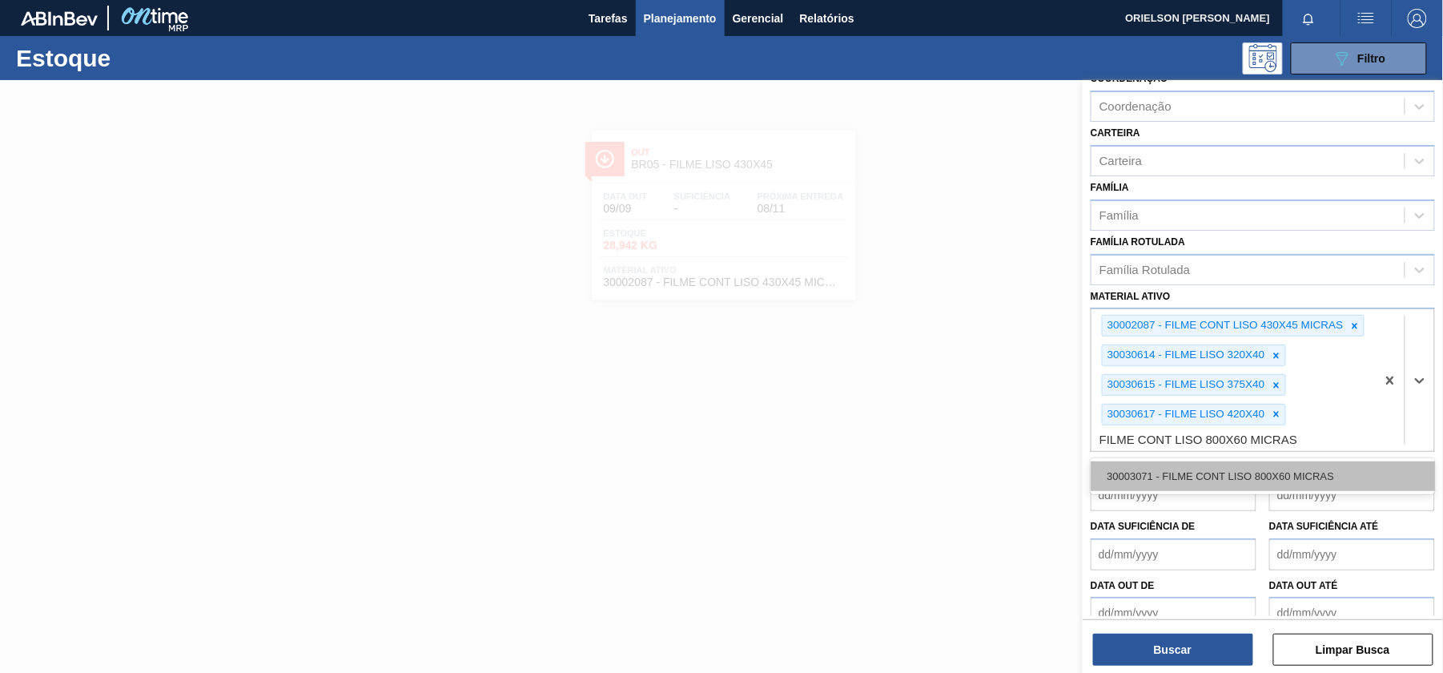
click at [1258, 465] on div "30003071 - FILME CONT LISO 800X60 MICRAS" at bounding box center [1263, 476] width 344 height 30
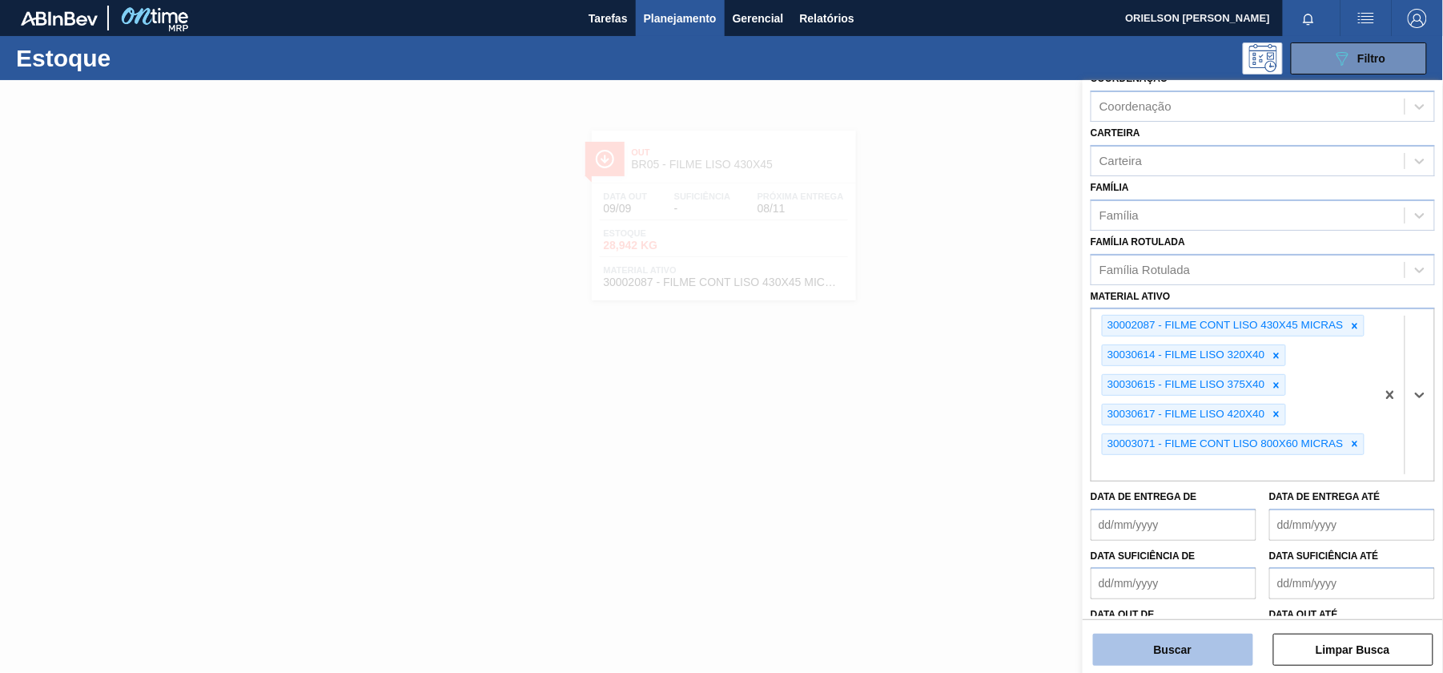
click at [1212, 635] on button "Buscar" at bounding box center [1173, 650] width 160 height 32
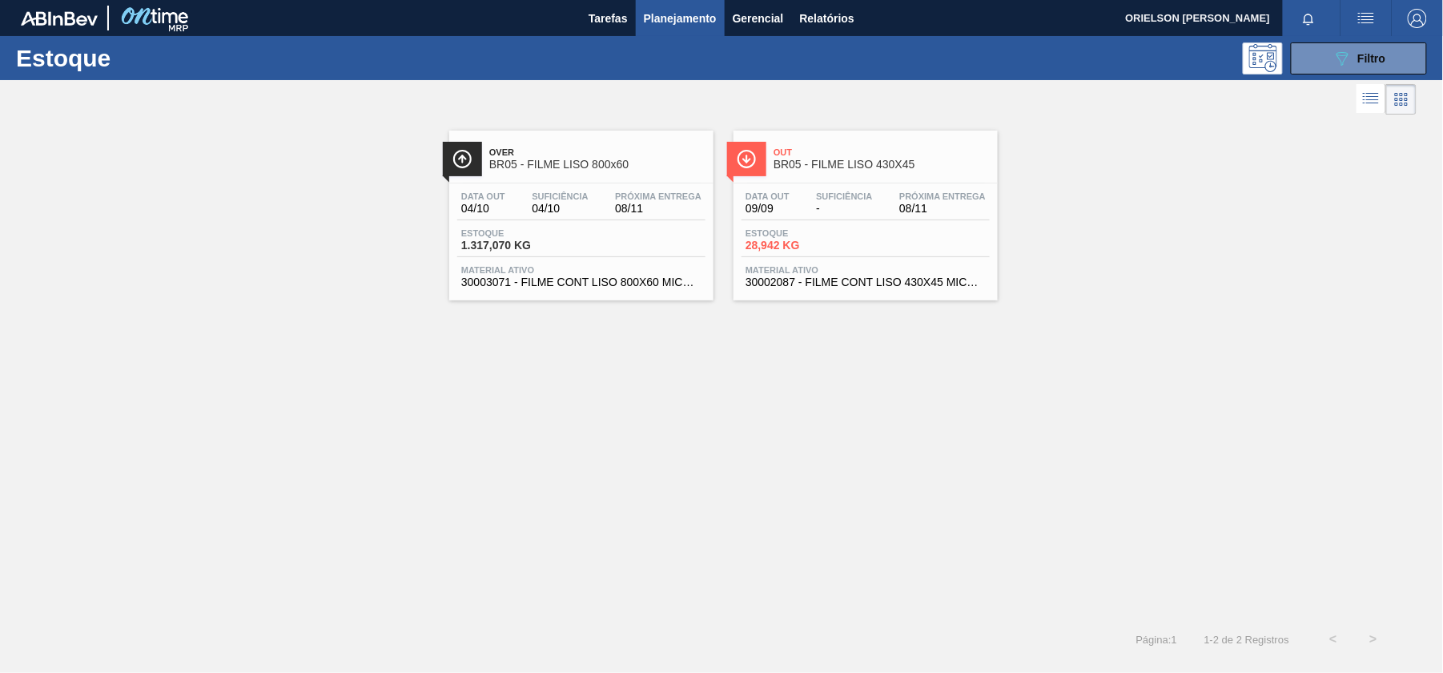
click at [529, 228] on span "Estoque" at bounding box center [517, 233] width 112 height 10
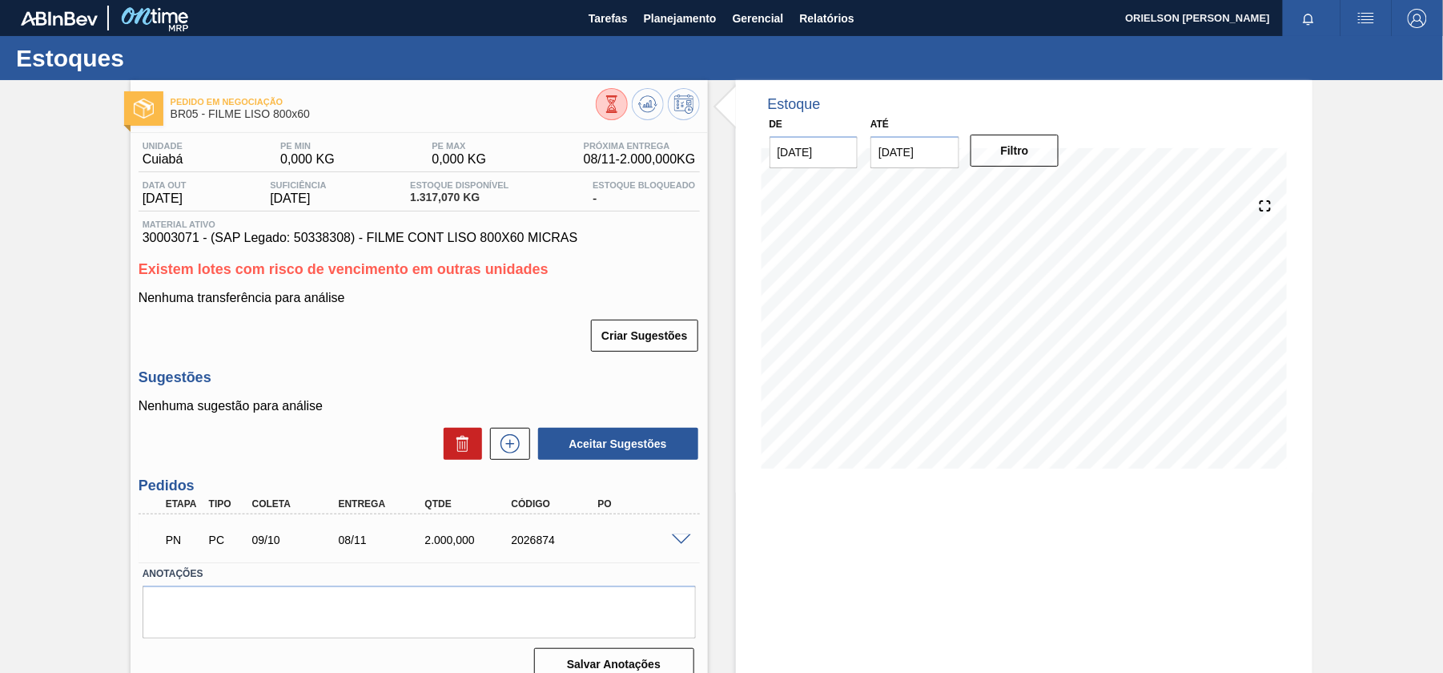
scroll to position [21, 0]
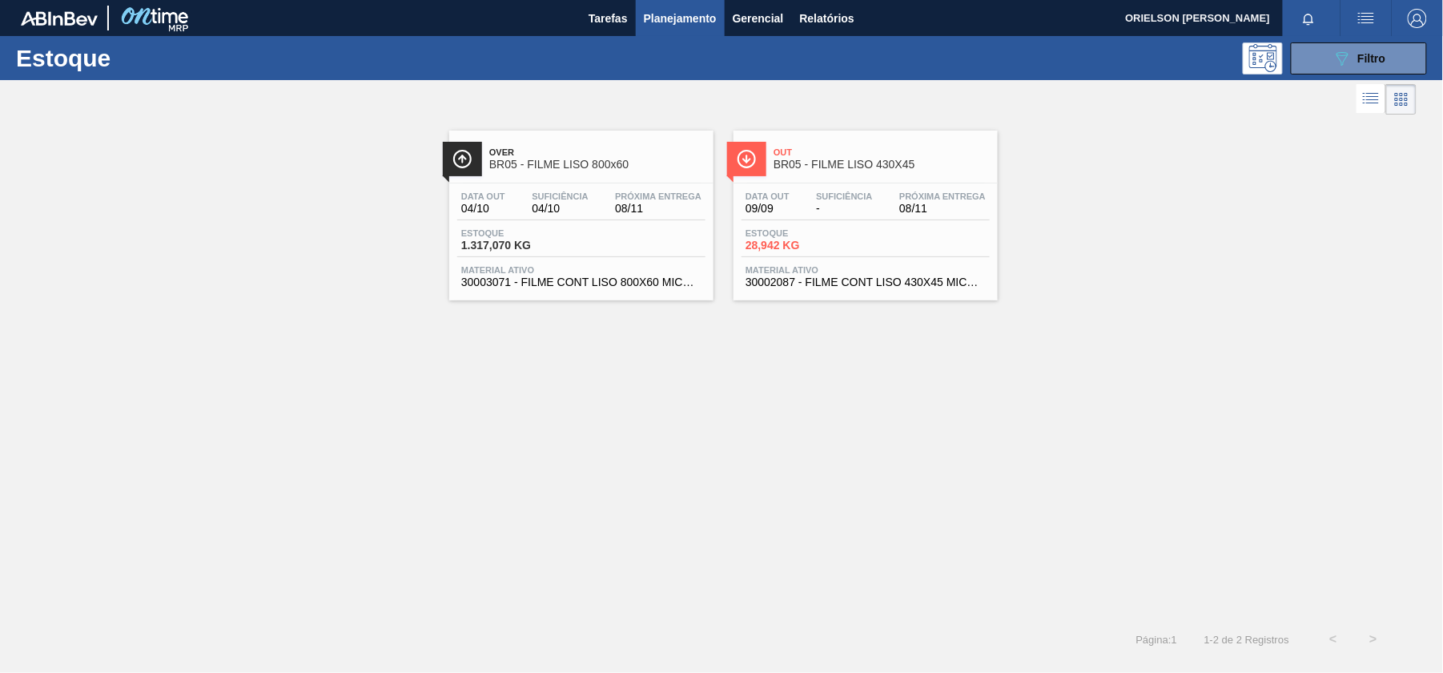
click at [1381, 103] on li at bounding box center [1372, 98] width 30 height 29
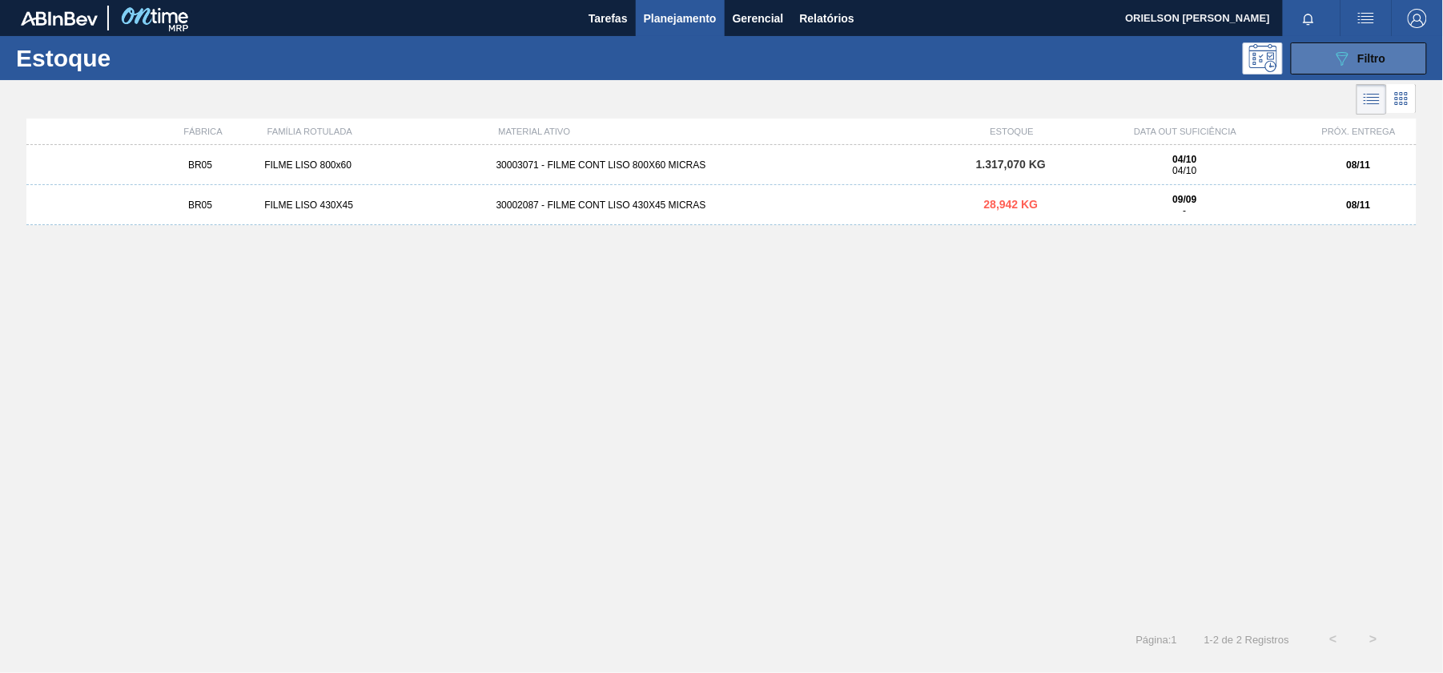
click at [1318, 59] on button "089F7B8B-B2A5-4AFE-B5C0-19BA573D28AC Filtro" at bounding box center [1359, 58] width 136 height 32
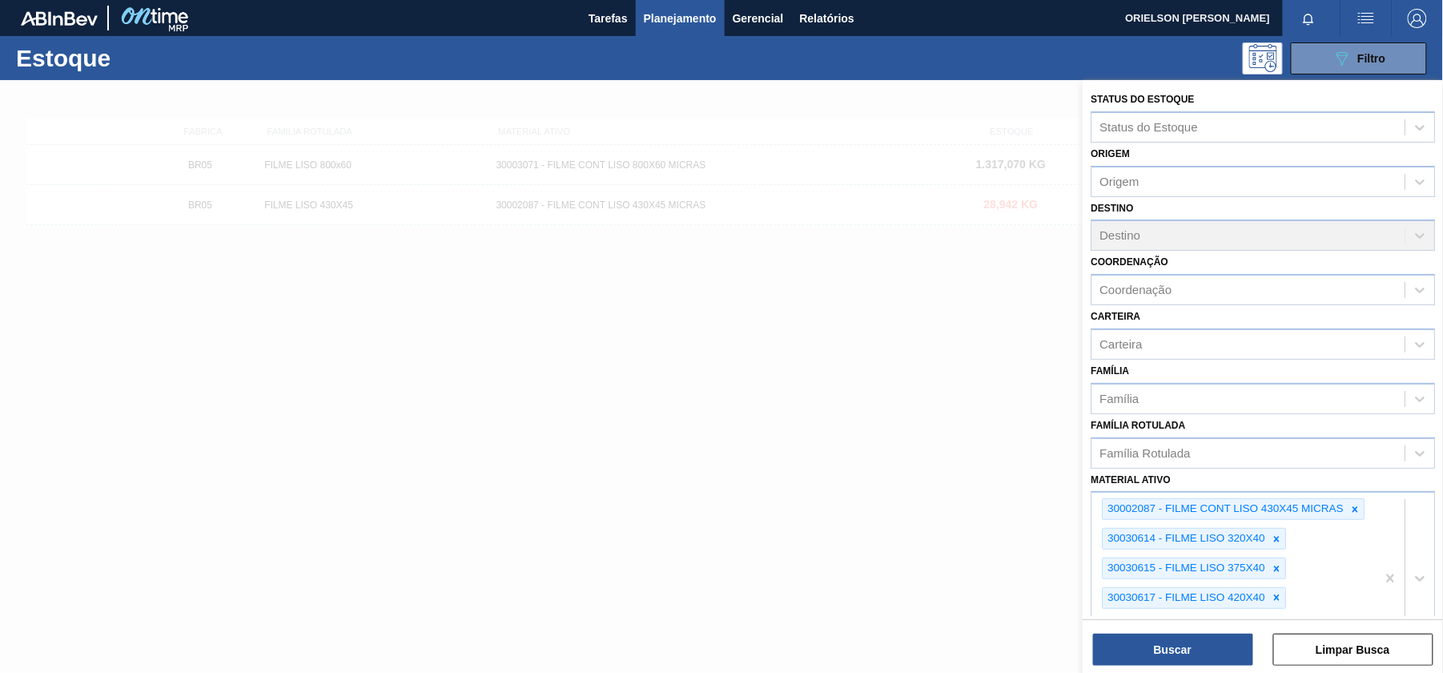
scroll to position [234, 0]
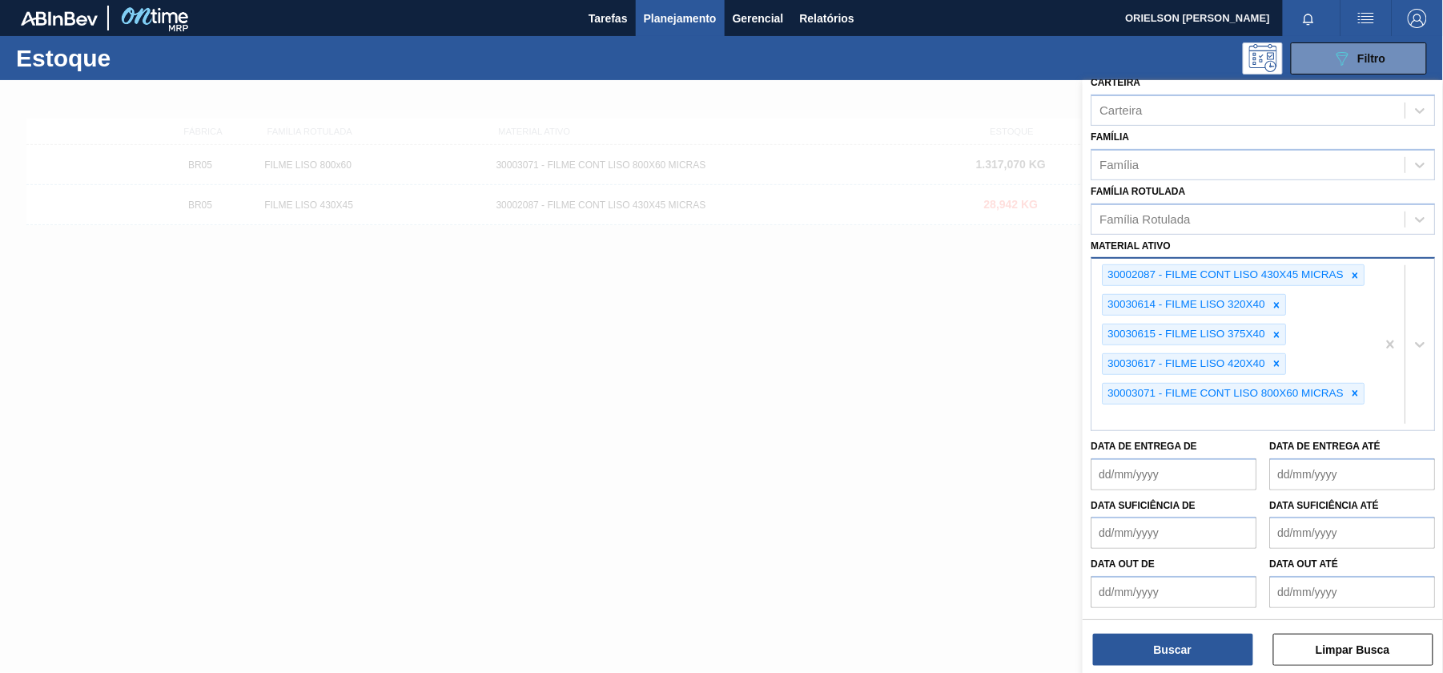
click at [1370, 405] on div "30002087 - FILME CONT LISO 430X45 MICRAS 30030614 - FILME LISO 320X40 30030615 …" at bounding box center [1234, 344] width 284 height 171
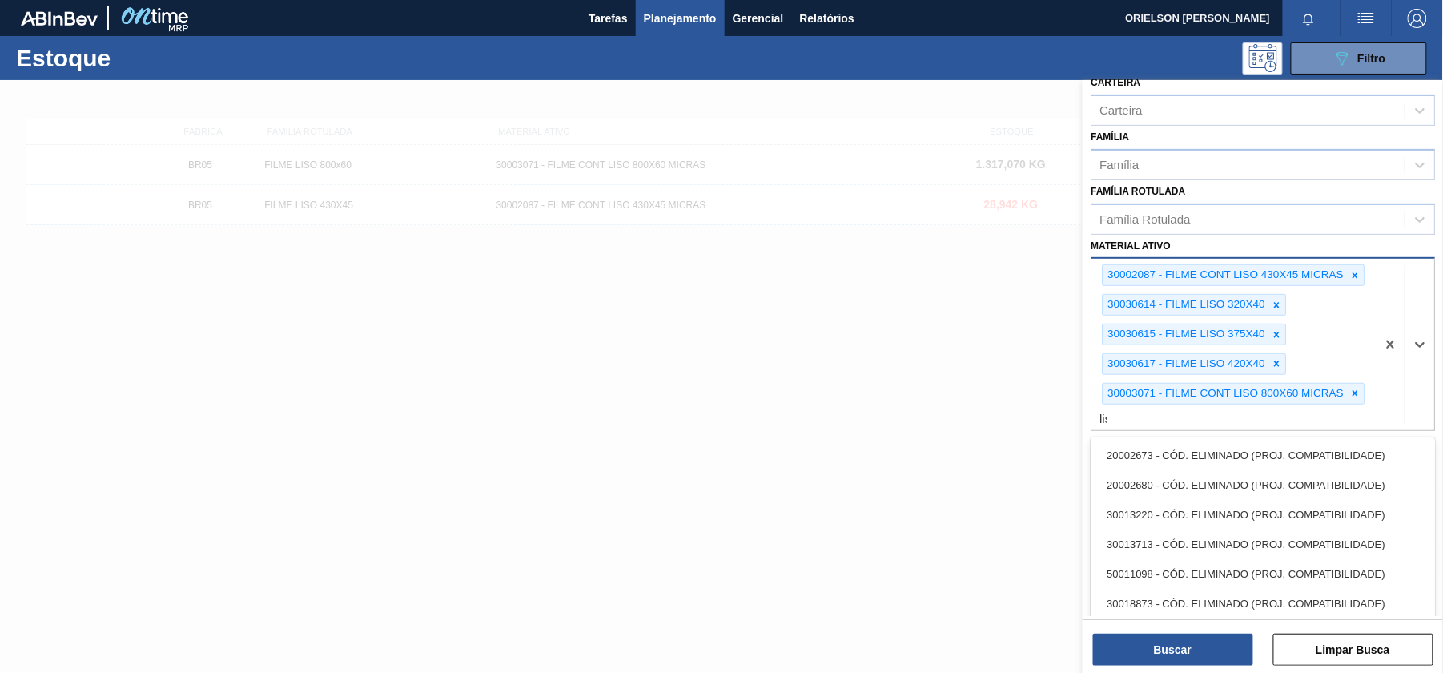
type ativo "liso"
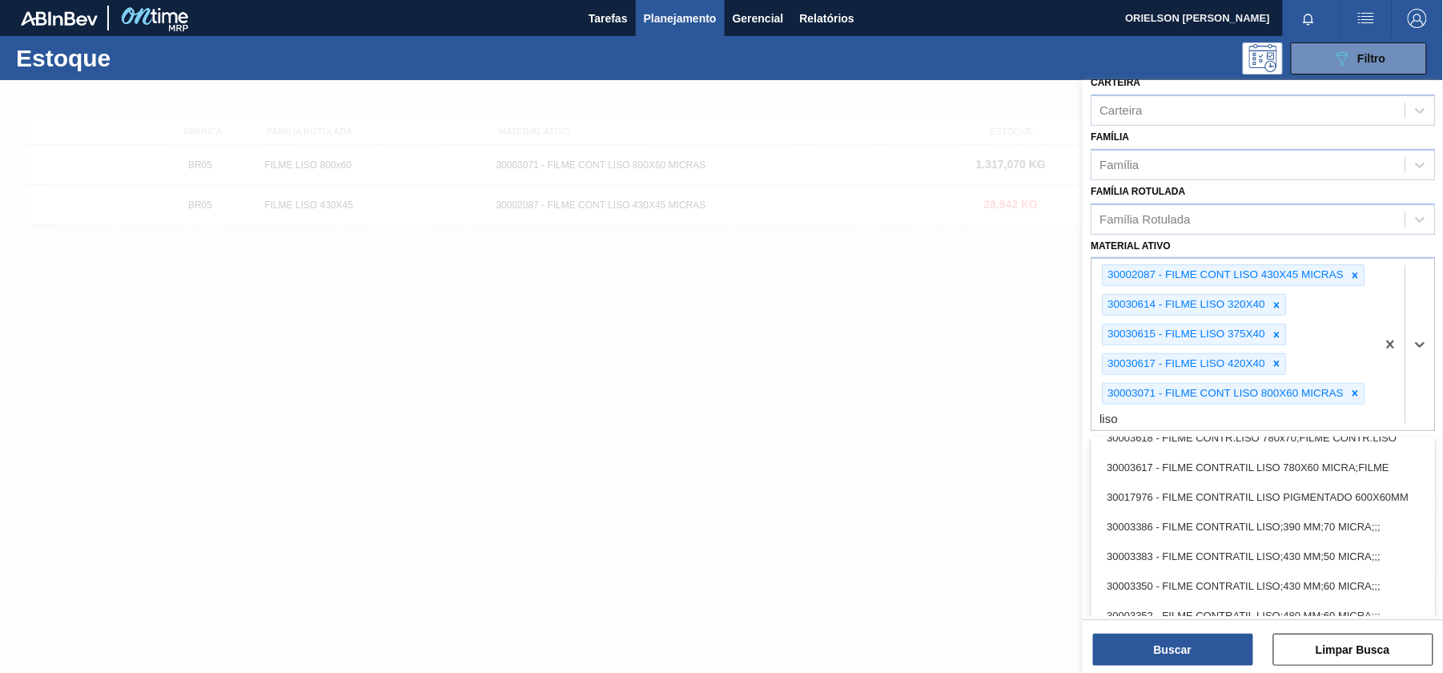
scroll to position [0, 0]
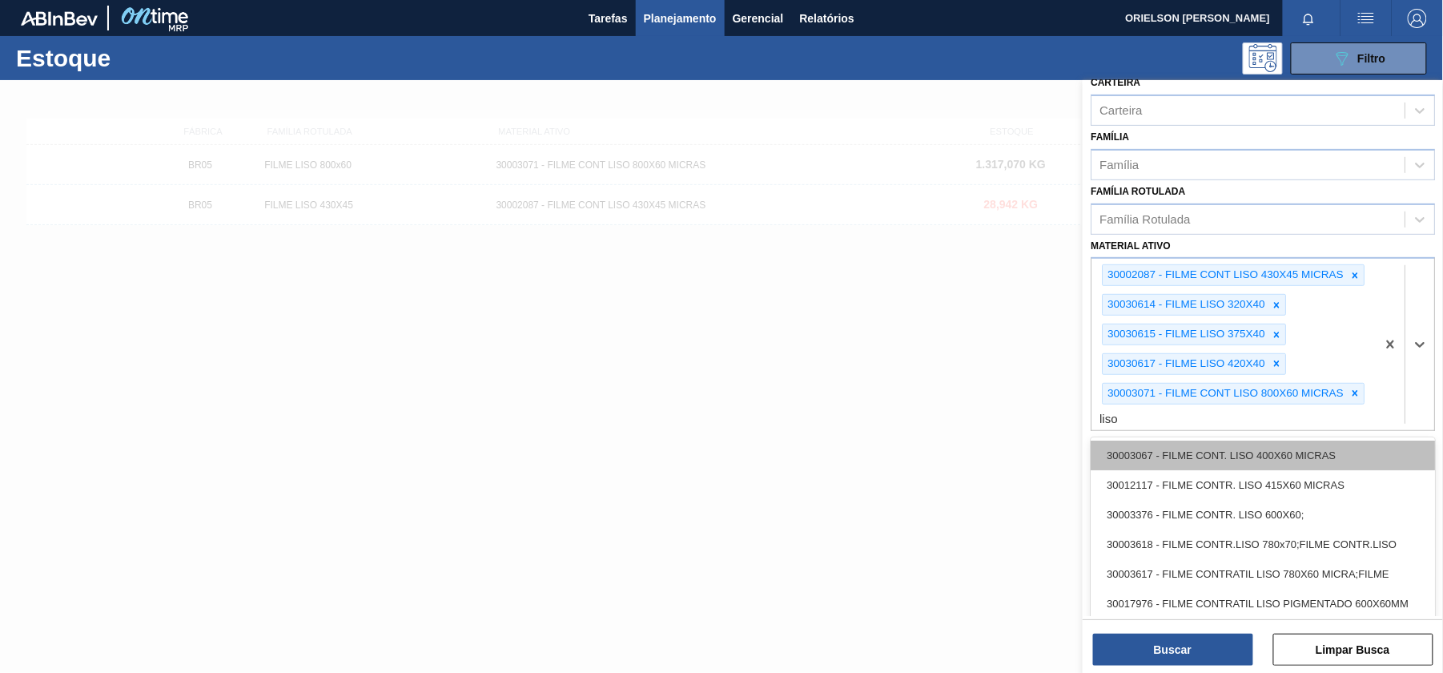
click at [1370, 457] on div "30003067 - FILME CONT. LISO 400X60 MICRAS" at bounding box center [1263, 456] width 344 height 30
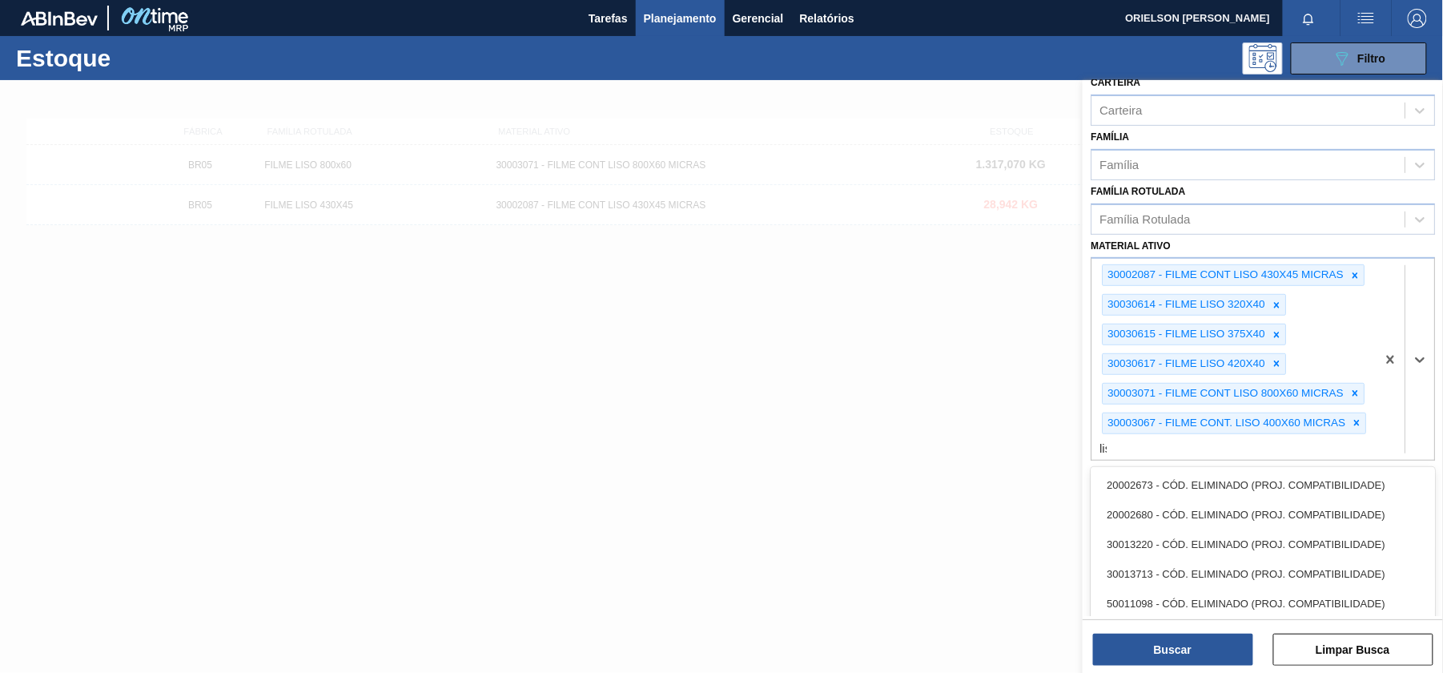
type ativo "liso"
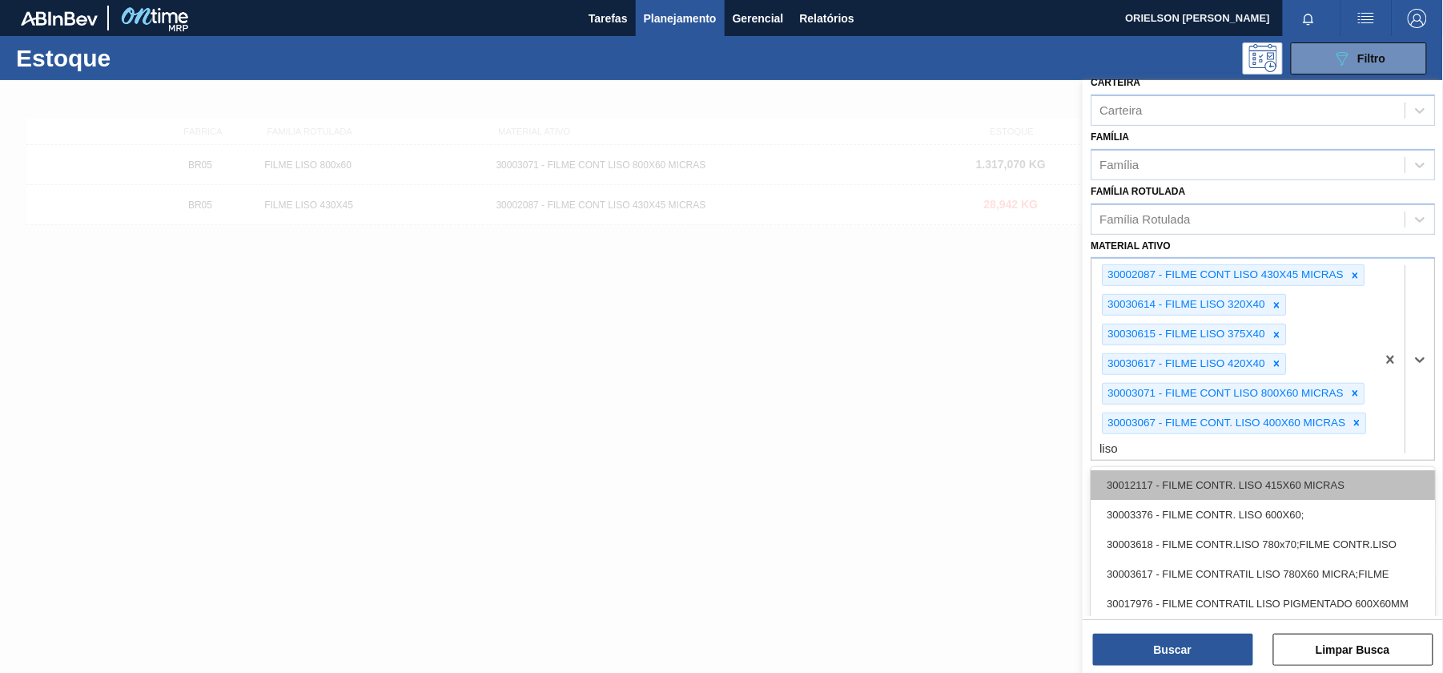
click at [1336, 484] on div "30012117 - FILME CONTR. LISO 415X60 MICRAS" at bounding box center [1263, 485] width 344 height 30
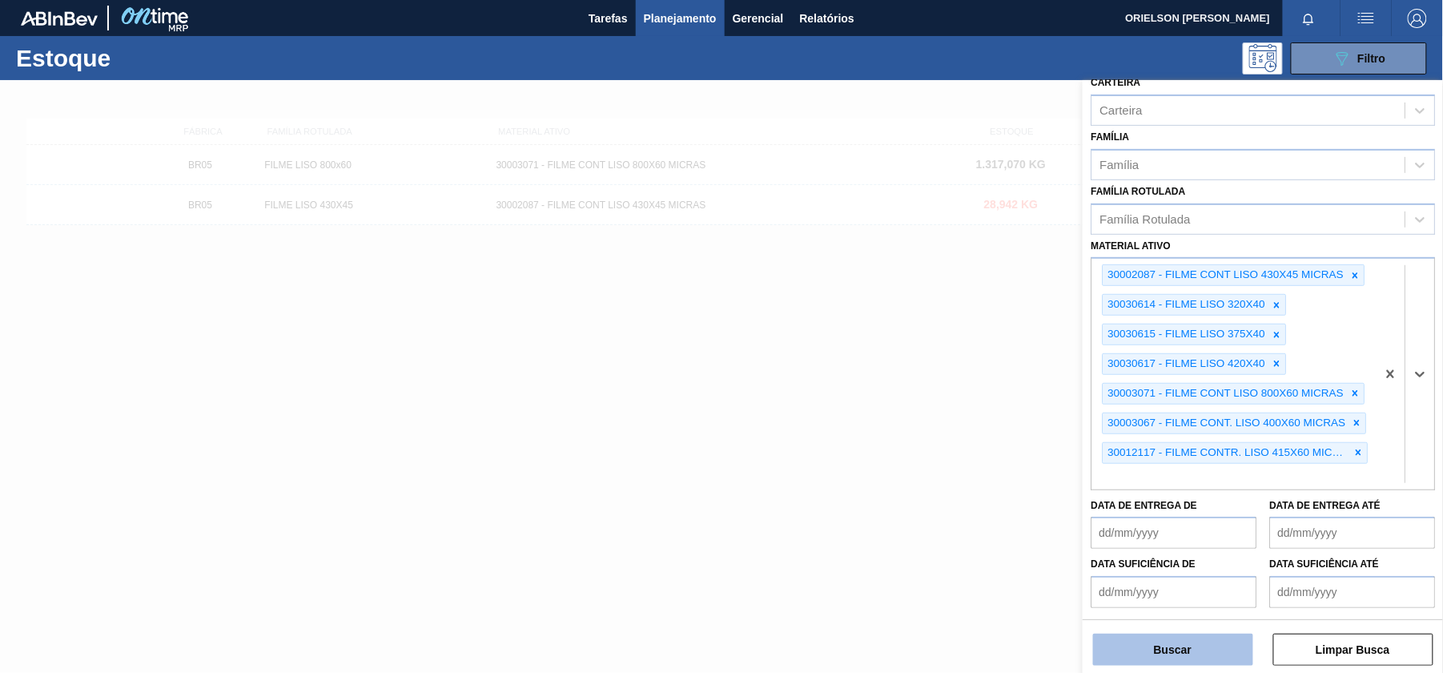
click at [1199, 650] on button "Buscar" at bounding box center [1173, 650] width 160 height 32
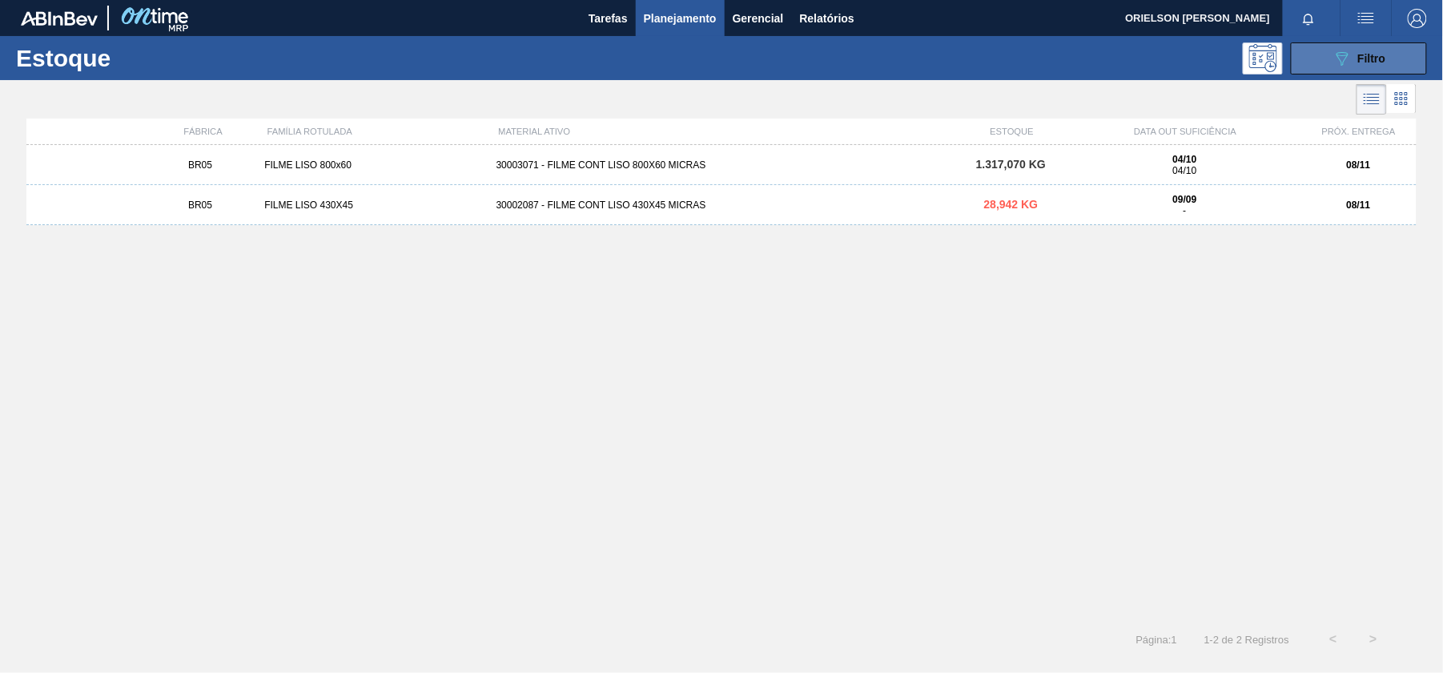
click at [1382, 53] on span "Filtro" at bounding box center [1373, 58] width 28 height 13
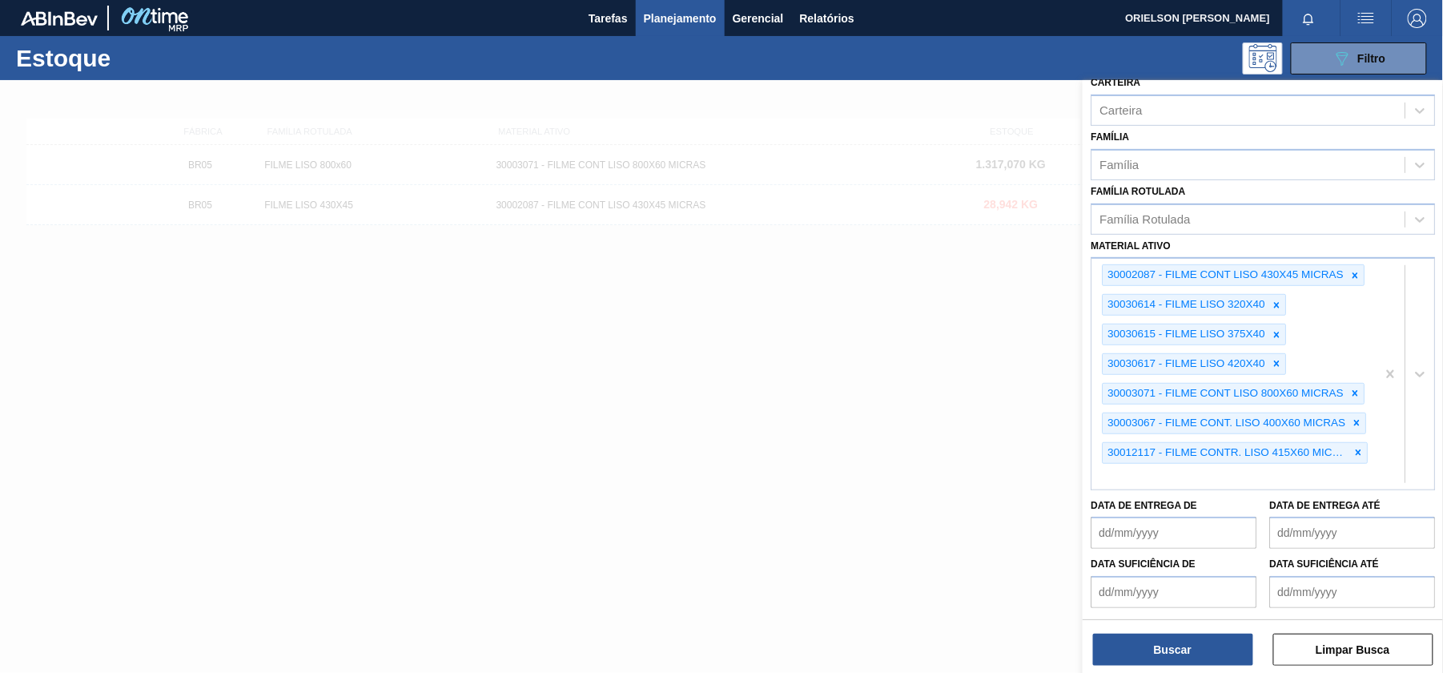
scroll to position [293, 0]
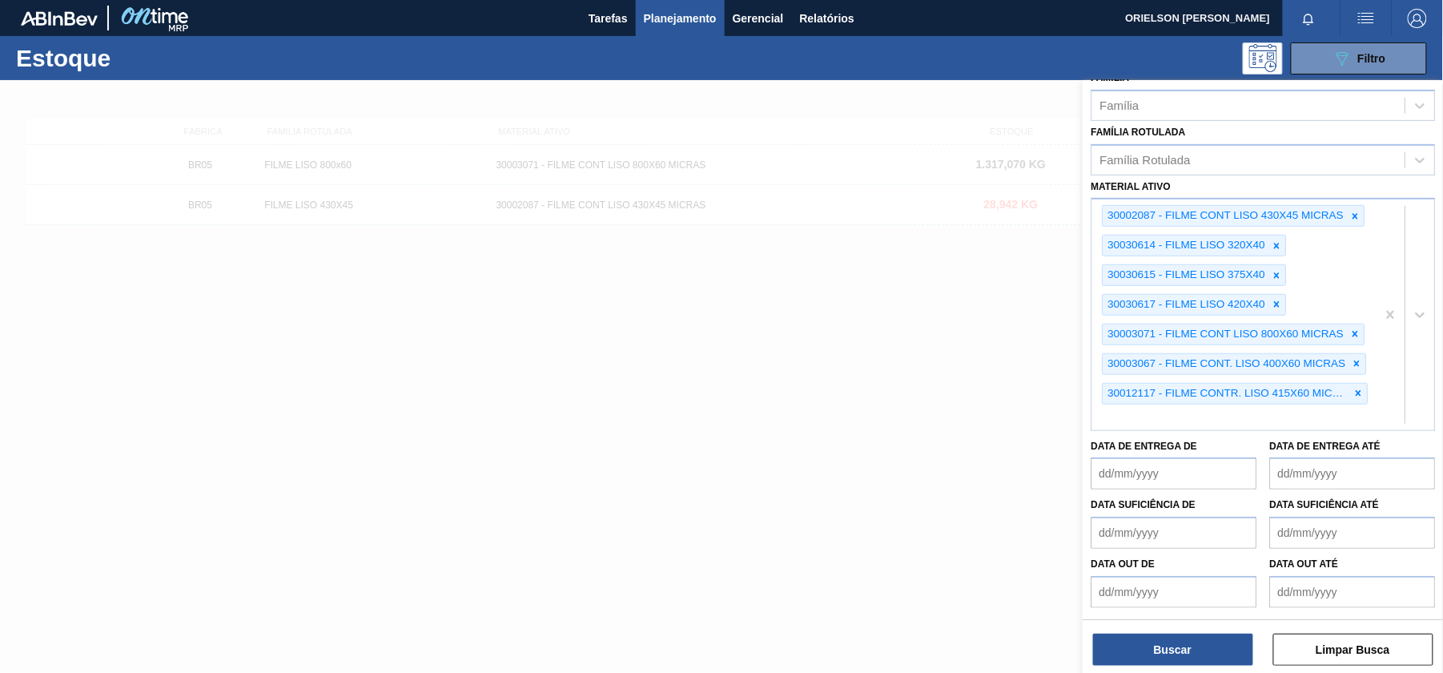
click at [1247, 468] on de "Data de Entrega de" at bounding box center [1174, 473] width 166 height 32
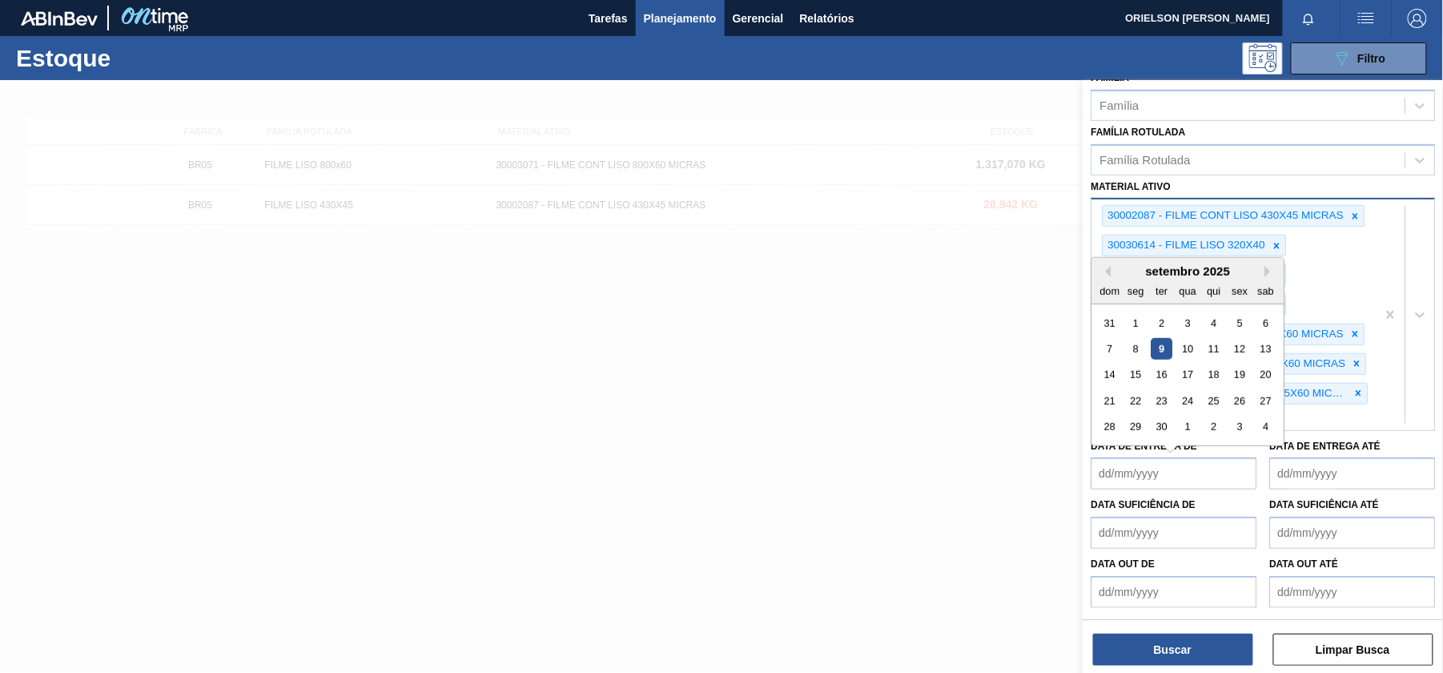
click at [1366, 411] on div "30002087 - FILME CONT LISO 430X45 MICRAS 30030614 - FILME LISO 320X40 30030615 …" at bounding box center [1234, 314] width 284 height 230
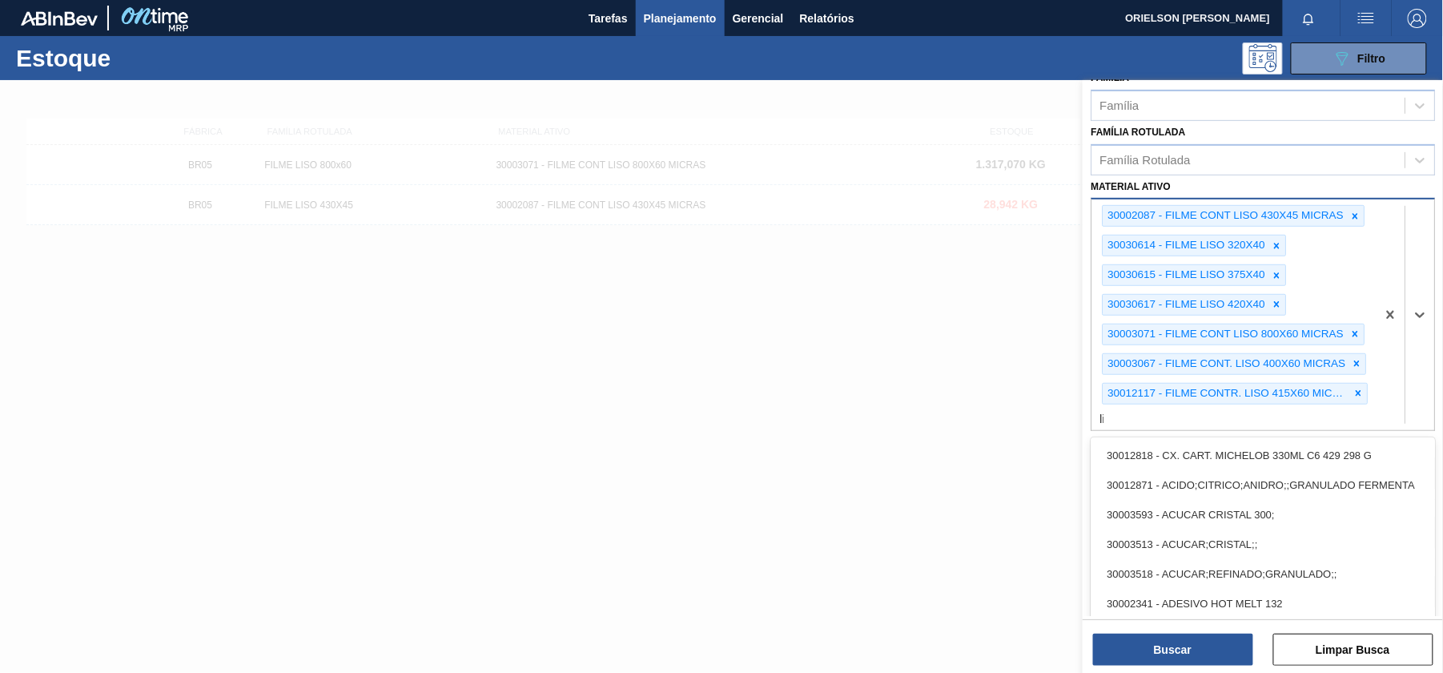
type ativo "liso"
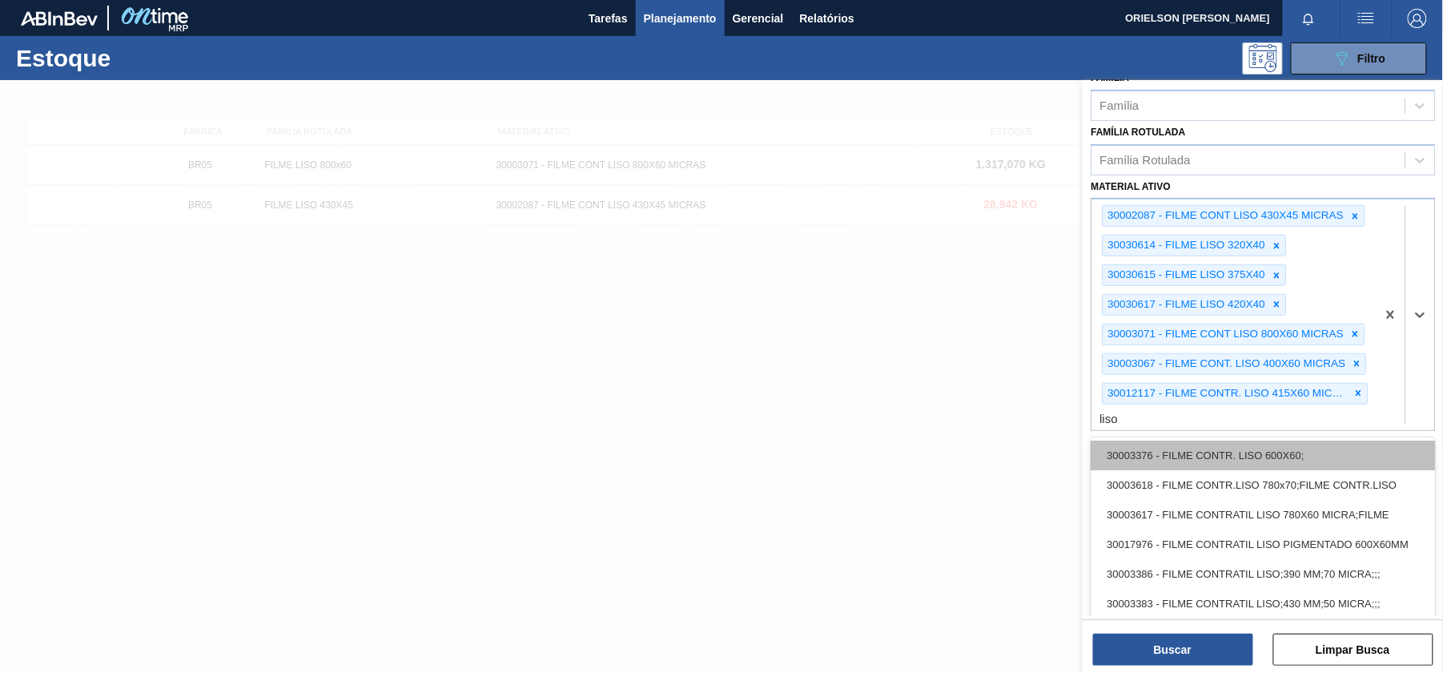
click at [1346, 446] on div "30003376 - FILME CONTR. LISO 600X60;" at bounding box center [1263, 456] width 344 height 30
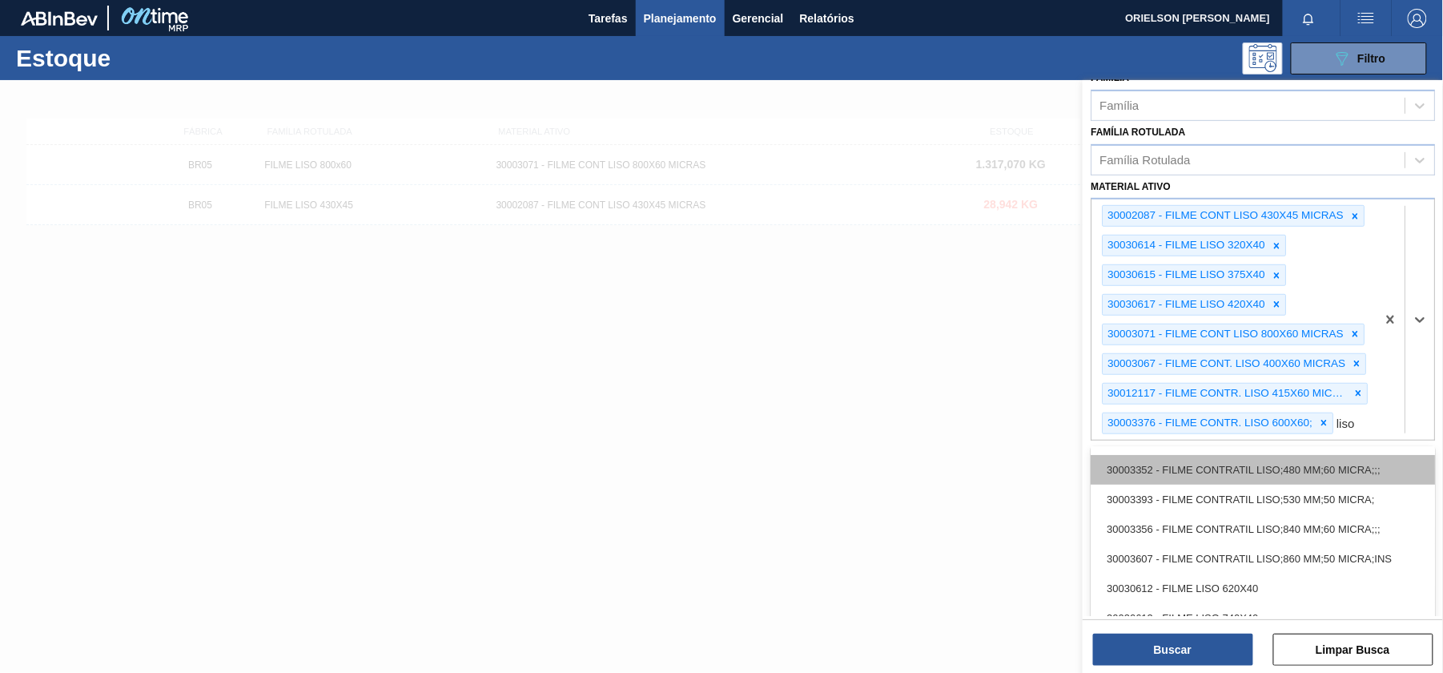
scroll to position [0, 0]
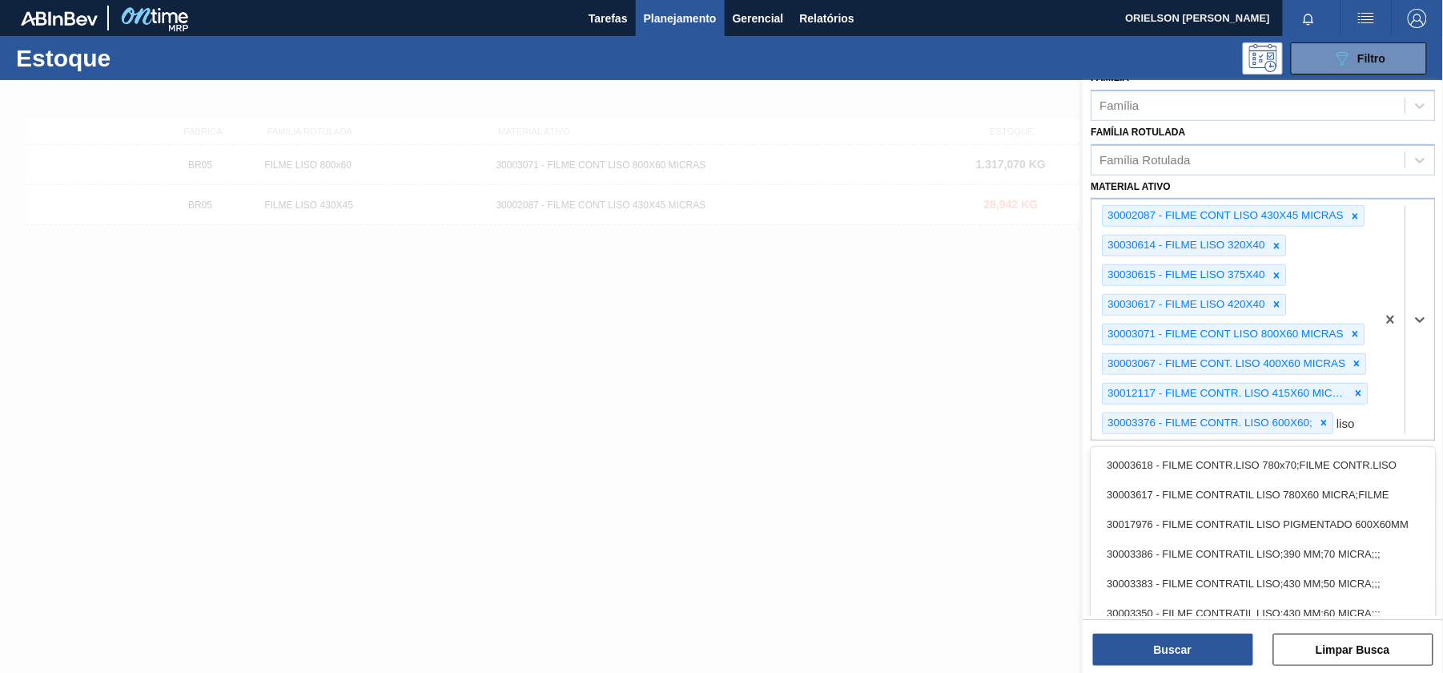
type ativo "liso"
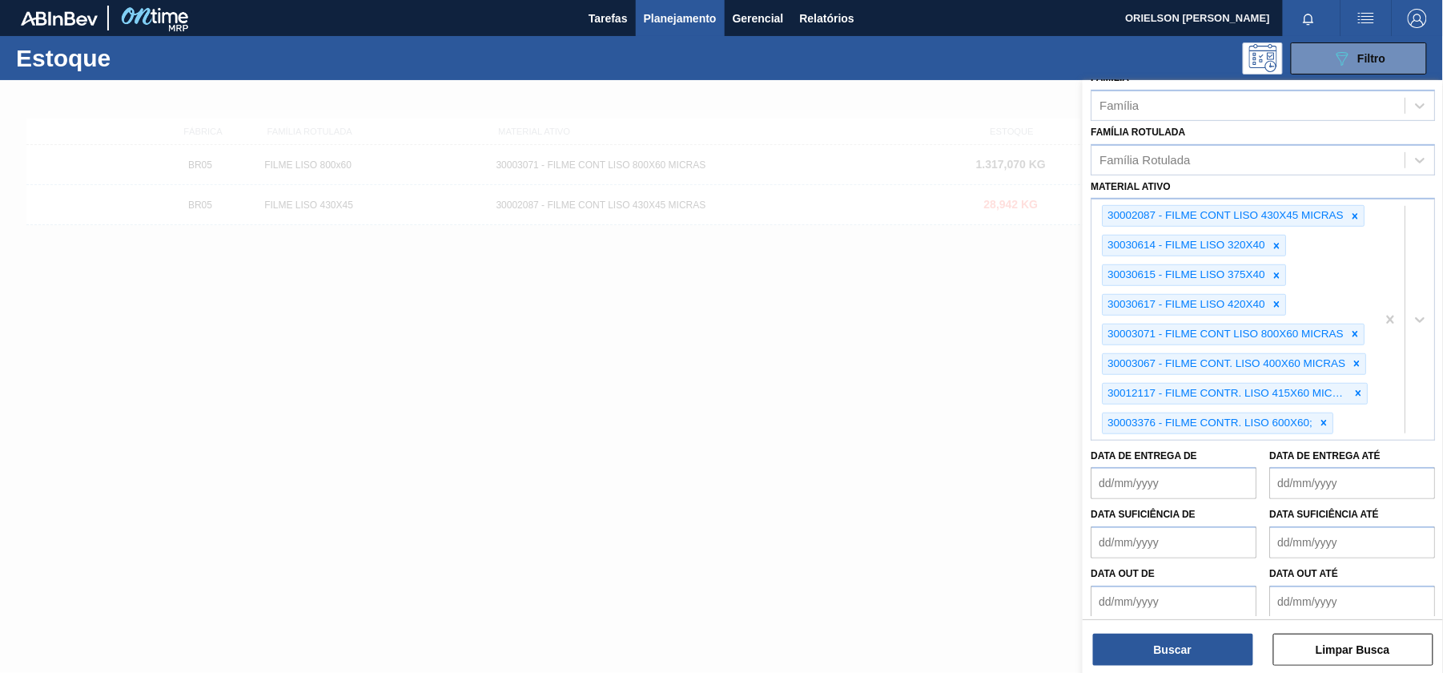
click at [793, 388] on div at bounding box center [721, 416] width 1443 height 673
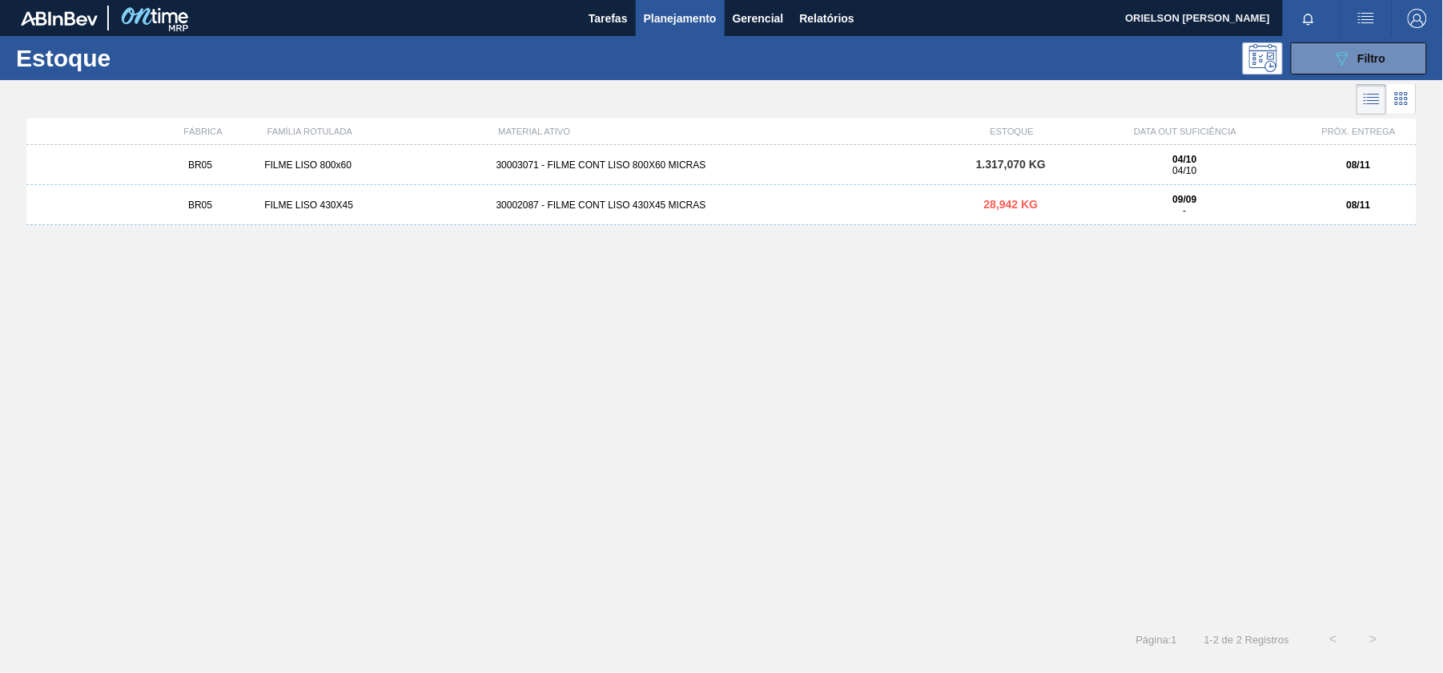
click at [104, 572] on div "BR05 FILME LISO 800x60 30003071 - FILME CONT LISO 800X60 MICRAS 1.317,070 KG 04…" at bounding box center [721, 377] width 1391 height 465
click at [301, 442] on div "BR05 FILME LISO 800x60 30003071 - FILME CONT LISO 800X60 MICRAS 1.317,070 KG 04…" at bounding box center [721, 377] width 1391 height 465
click at [519, 165] on div "30003071 - FILME CONT LISO 800X60 MICRAS" at bounding box center [722, 164] width 464 height 11
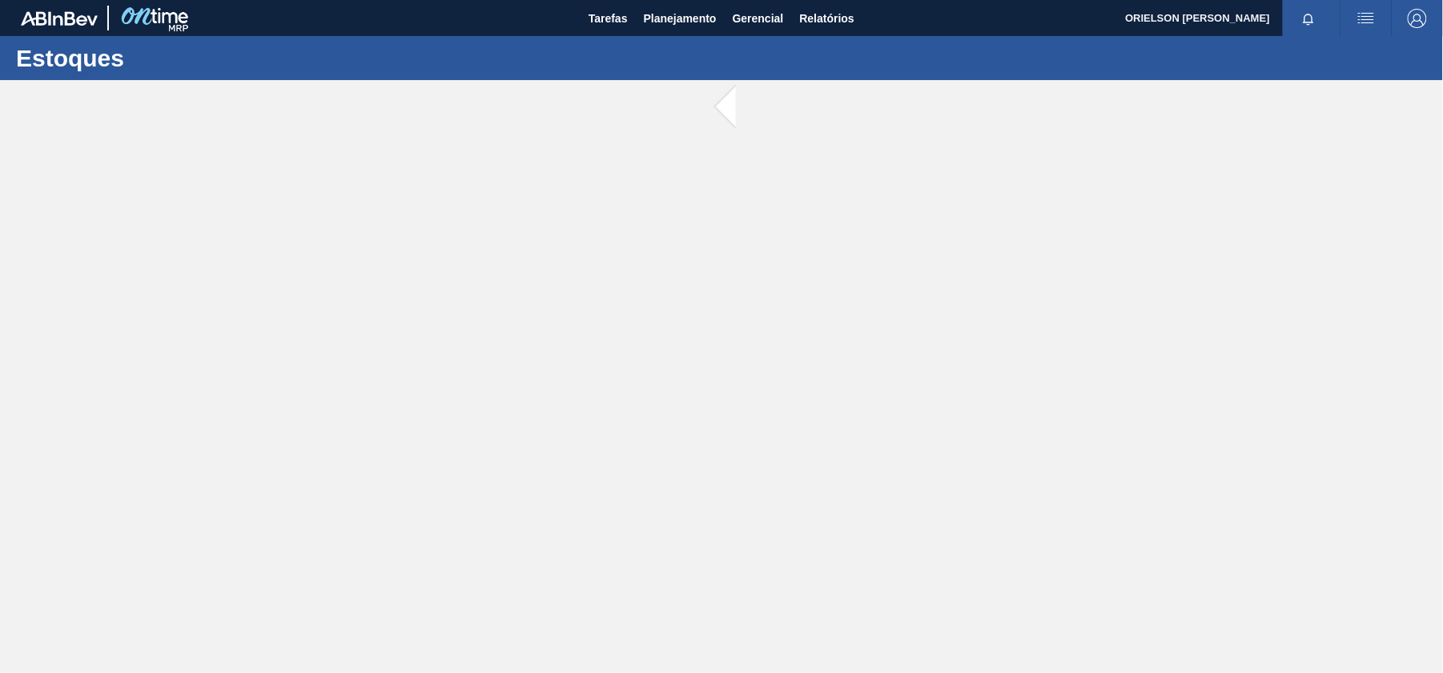
click at [519, 165] on main "Tarefas Planejamento Gerencial Relatórios ORIELSON PEDROZO JACINTHO Marcar toda…" at bounding box center [721, 336] width 1443 height 673
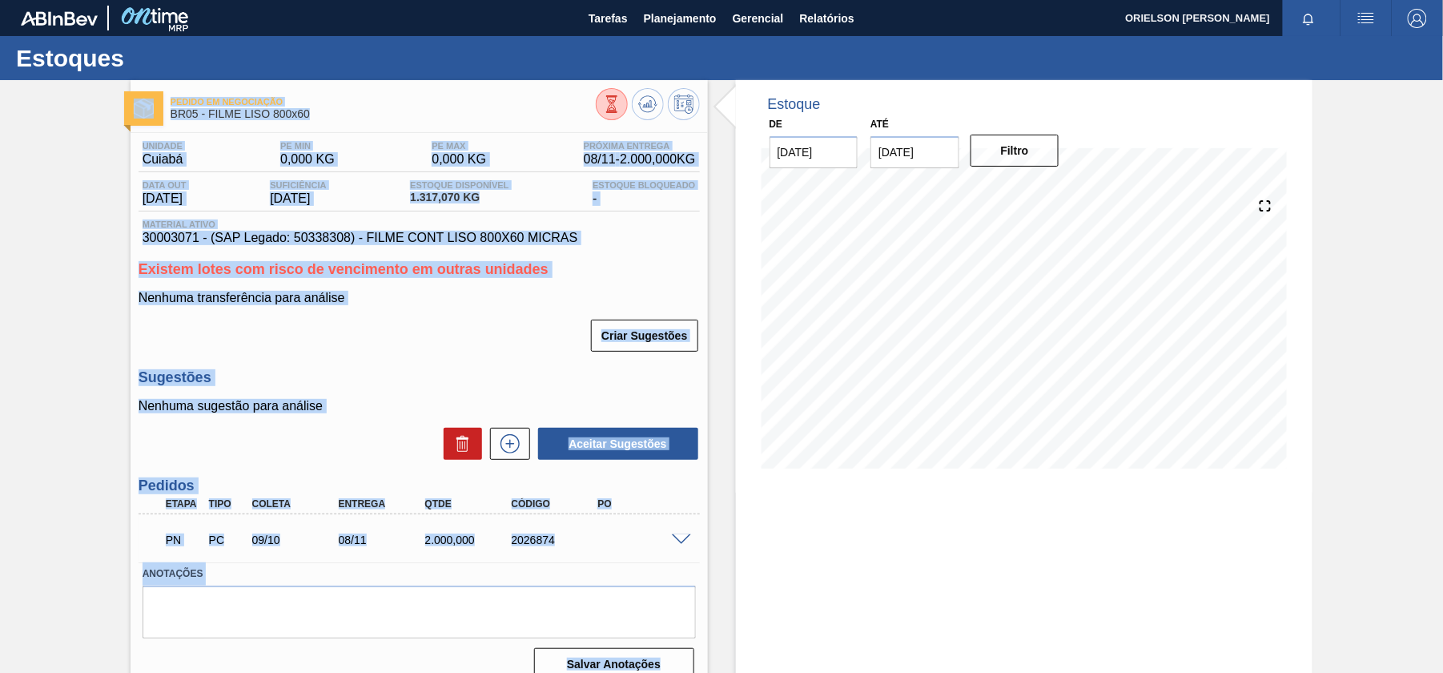
click at [558, 257] on div "Unidade Cuiabá PE MIN 0,000 KG PE MAX 0,000 KG Próxima Entrega 08/11 - 2.000,00…" at bounding box center [420, 409] width 578 height 553
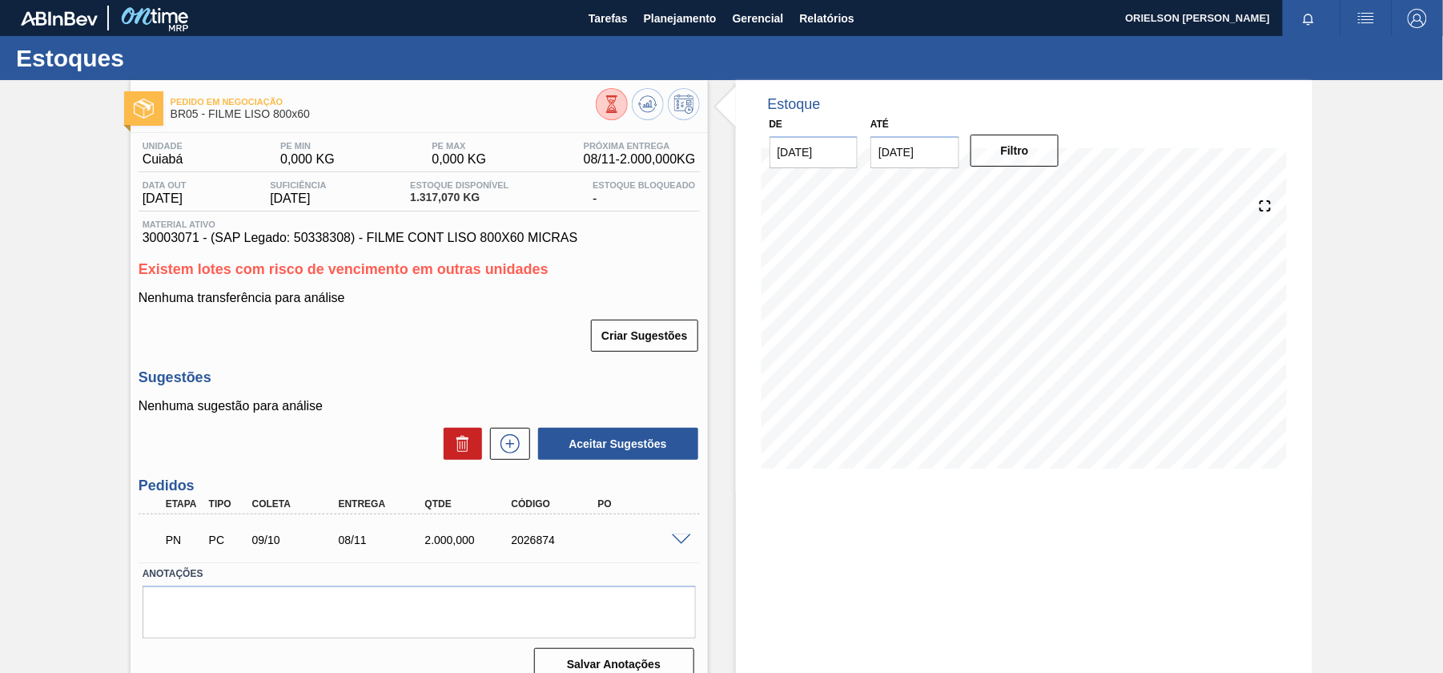
click at [165, 192] on span "[DATE]" at bounding box center [165, 198] width 44 height 14
click at [301, 104] on span "Pedido em Negociação" at bounding box center [383, 102] width 425 height 10
click at [170, 236] on span "30003071 - (SAP Legado: 50338308) - FILME CONT LISO 800X60 MICRAS" at bounding box center [420, 238] width 554 height 14
copy span "30003071"
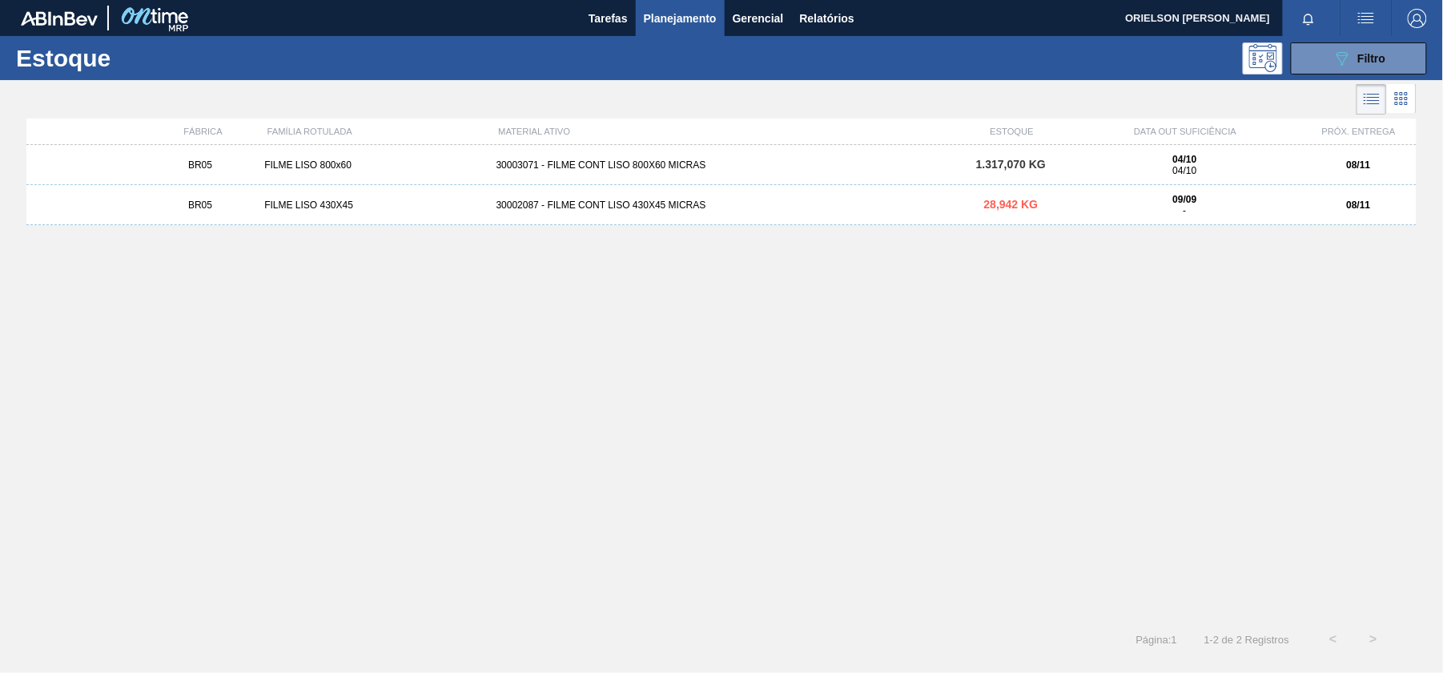
click at [916, 176] on div "BR05 FILME LISO 800x60 30003071 - FILME CONT LISO 800X60 MICRAS 1.317,070 KG 04…" at bounding box center [721, 165] width 1391 height 40
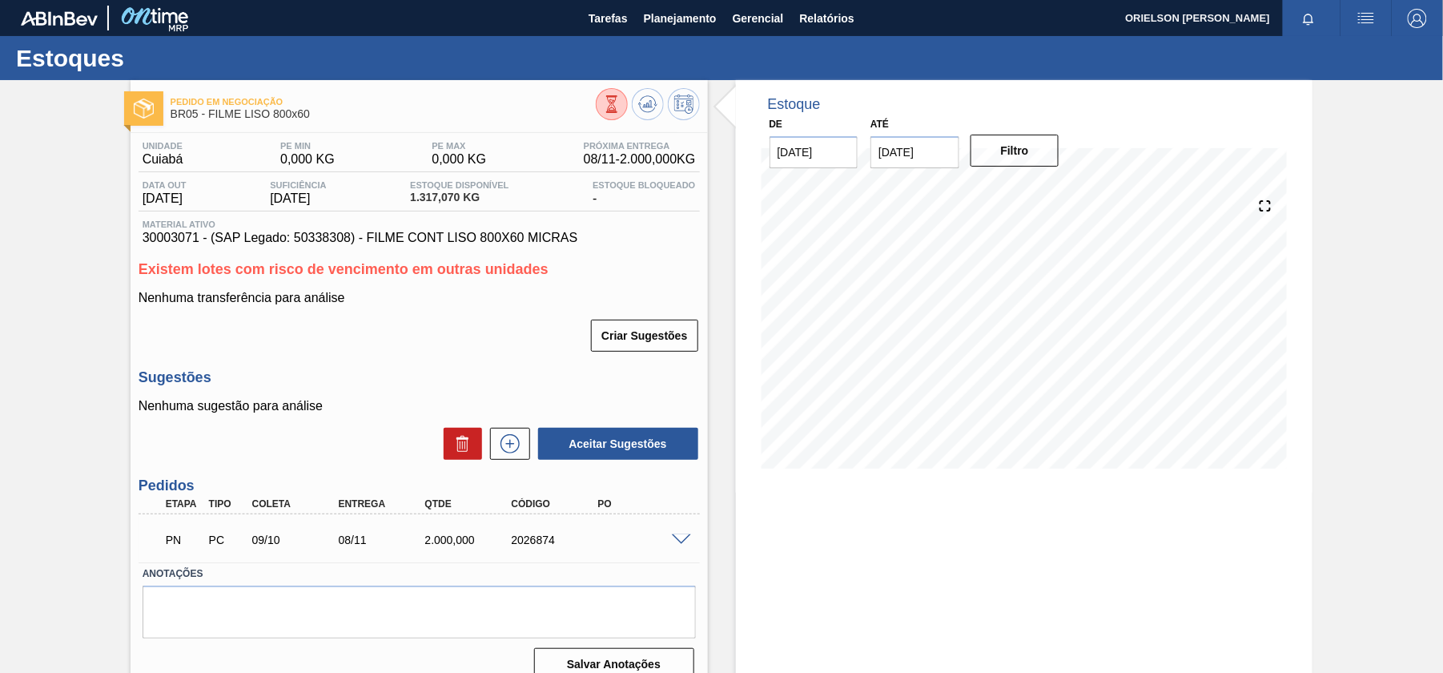
click at [184, 238] on span "30003071 - (SAP Legado: 50338308) - FILME CONT LISO 800X60 MICRAS" at bounding box center [420, 238] width 554 height 14
copy span "30003071"
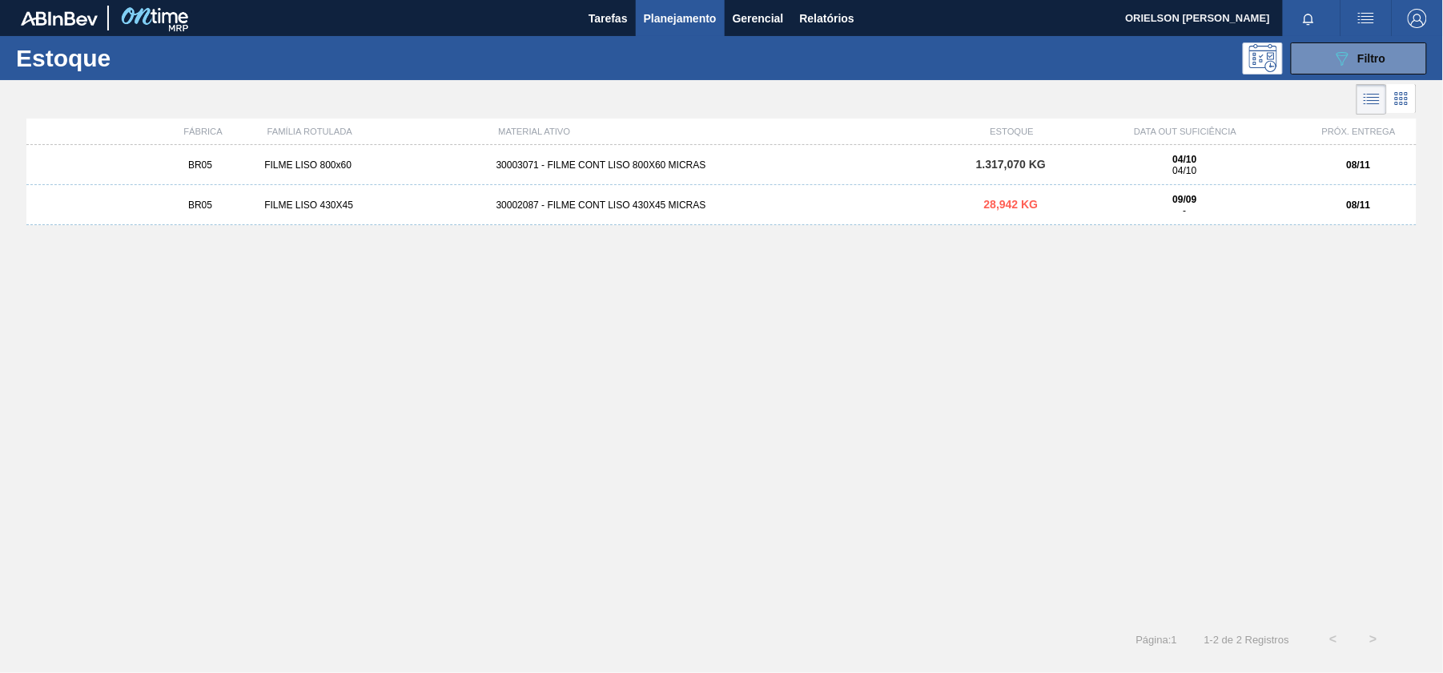
click at [514, 209] on div "30002087 - FILME CONT LISO 430X45 MICRAS" at bounding box center [722, 204] width 464 height 11
click at [514, 209] on main "Tarefas Planejamento Gerencial Relatórios ORIELSON PEDROZO JACINTHO Marcar toda…" at bounding box center [721, 336] width 1443 height 673
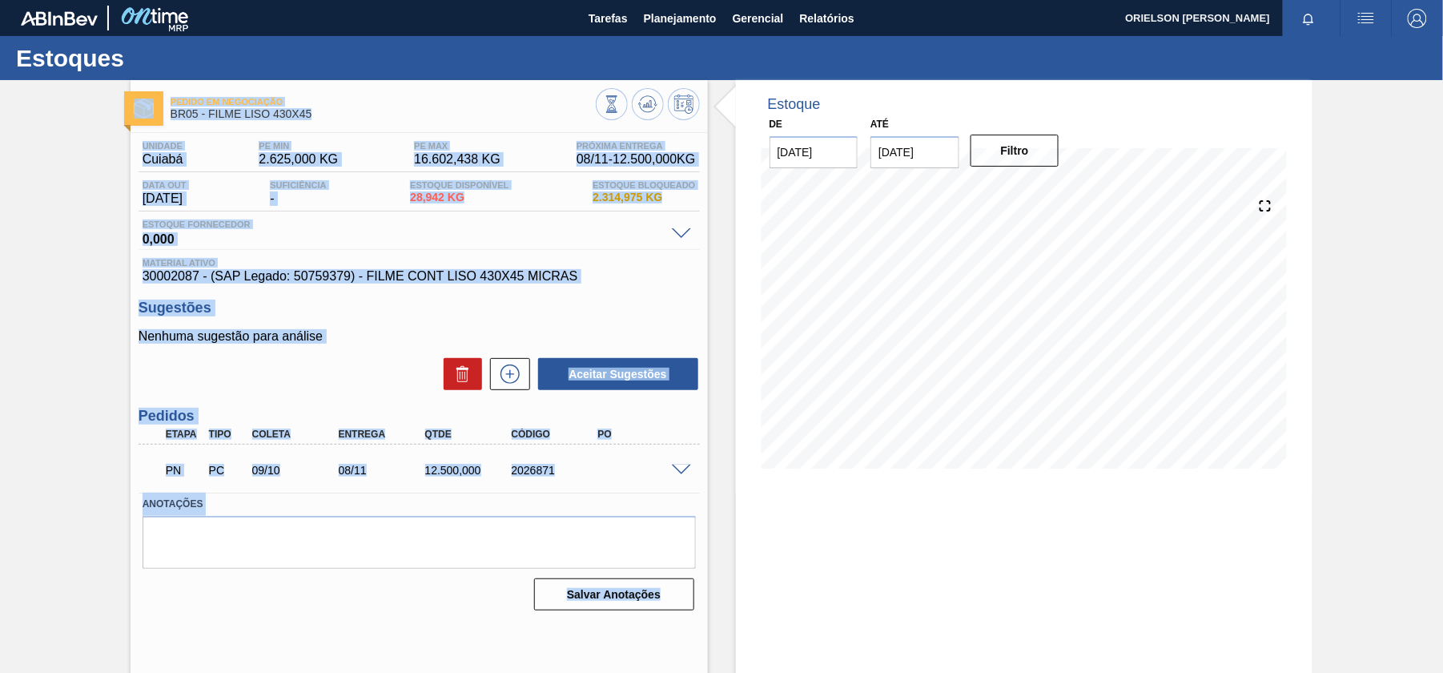
click at [450, 248] on div "Estoque Fornecedor 0,000" at bounding box center [420, 234] width 562 height 30
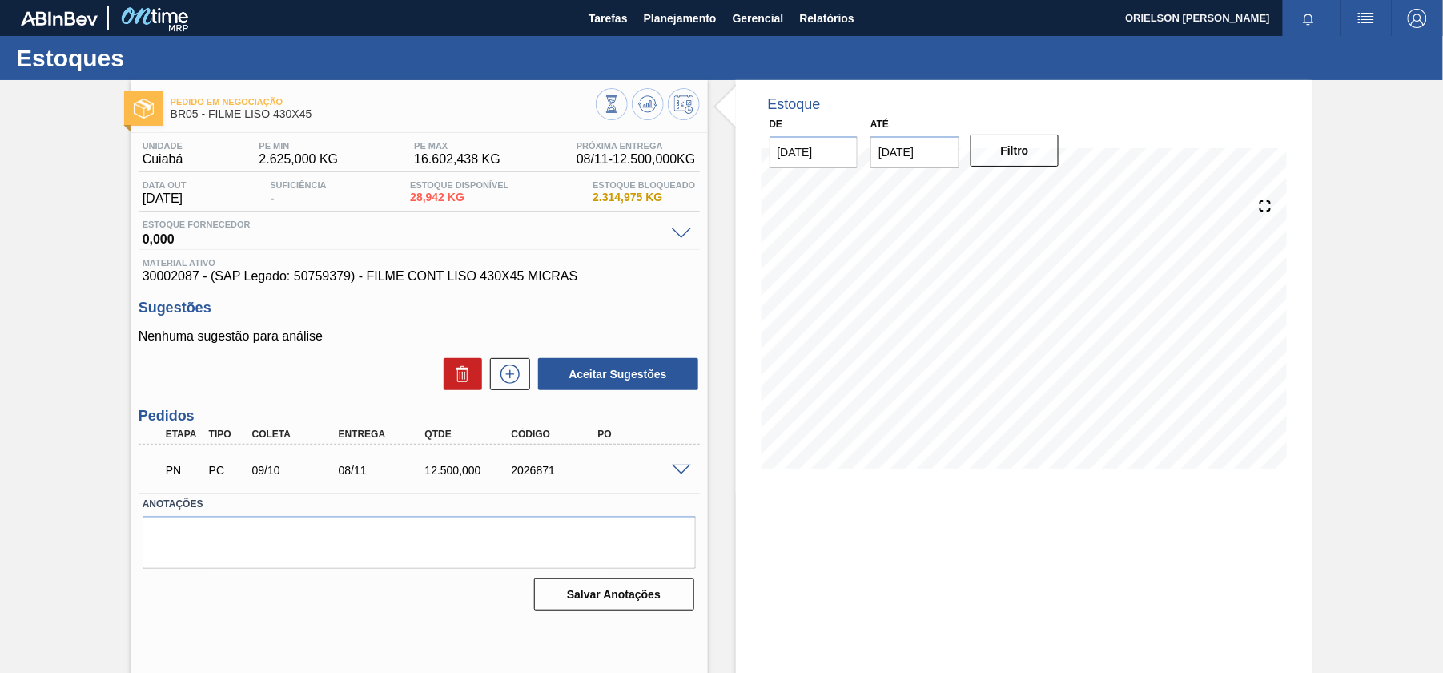
click at [179, 280] on span "30002087 - (SAP Legado: 50759379) - FILME CONT LISO 430X45 MICRAS" at bounding box center [420, 276] width 554 height 14
copy span "30002087"
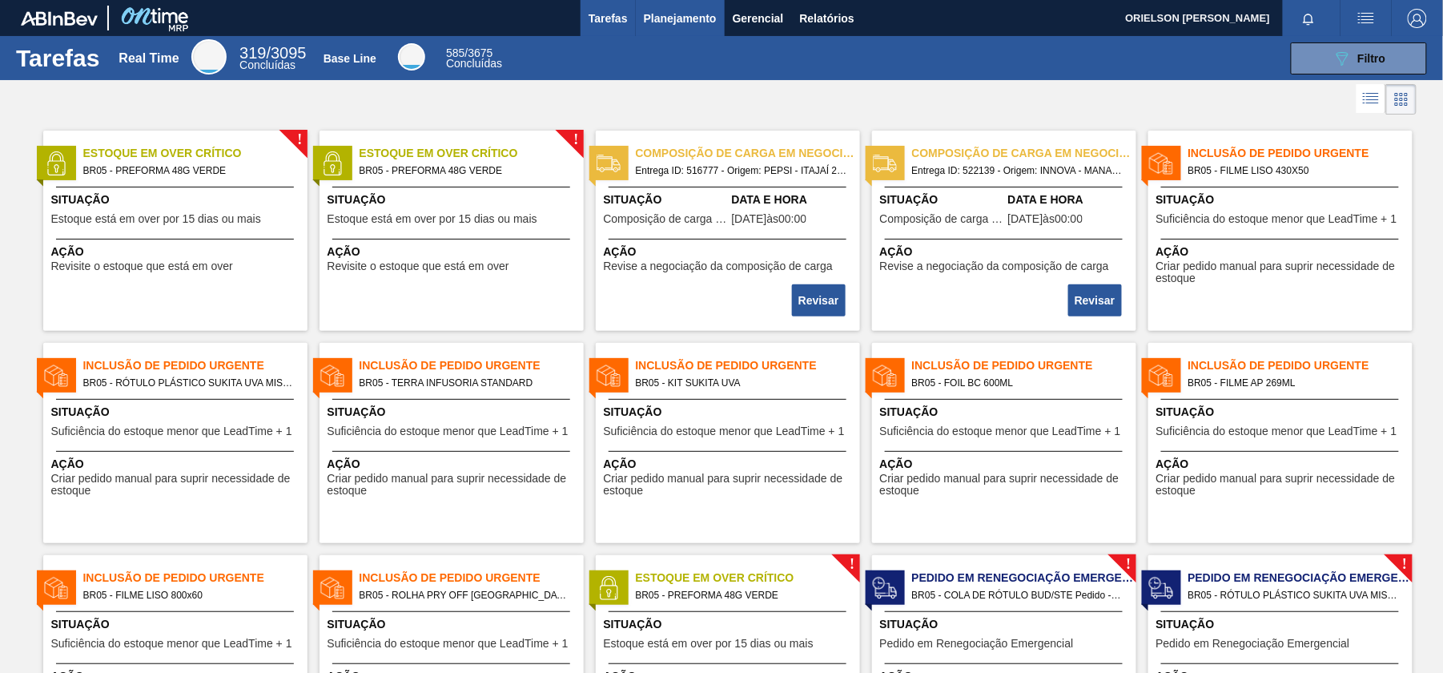
click at [697, 21] on span "Planejamento" at bounding box center [680, 18] width 73 height 19
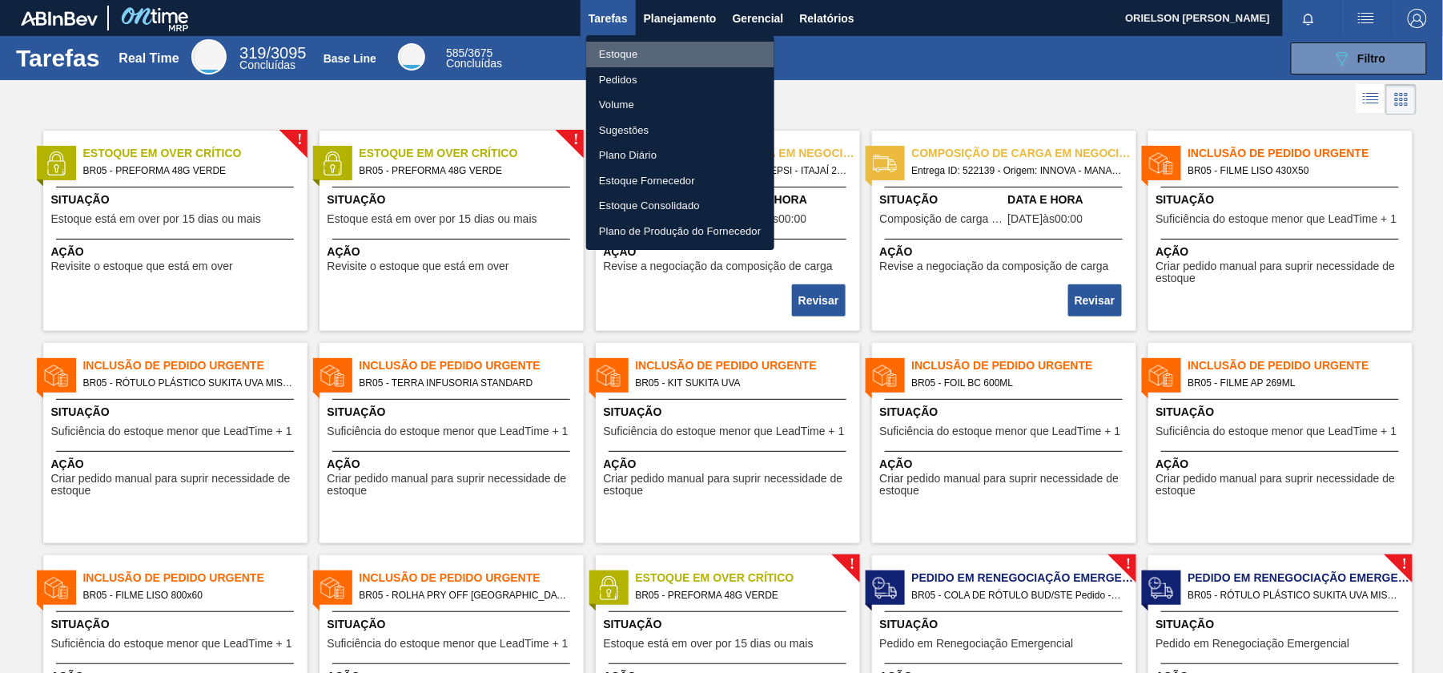
drag, startPoint x: 680, startPoint y: 49, endPoint x: 737, endPoint y: 75, distance: 62.7
click at [679, 49] on li "Estoque" at bounding box center [680, 55] width 188 height 26
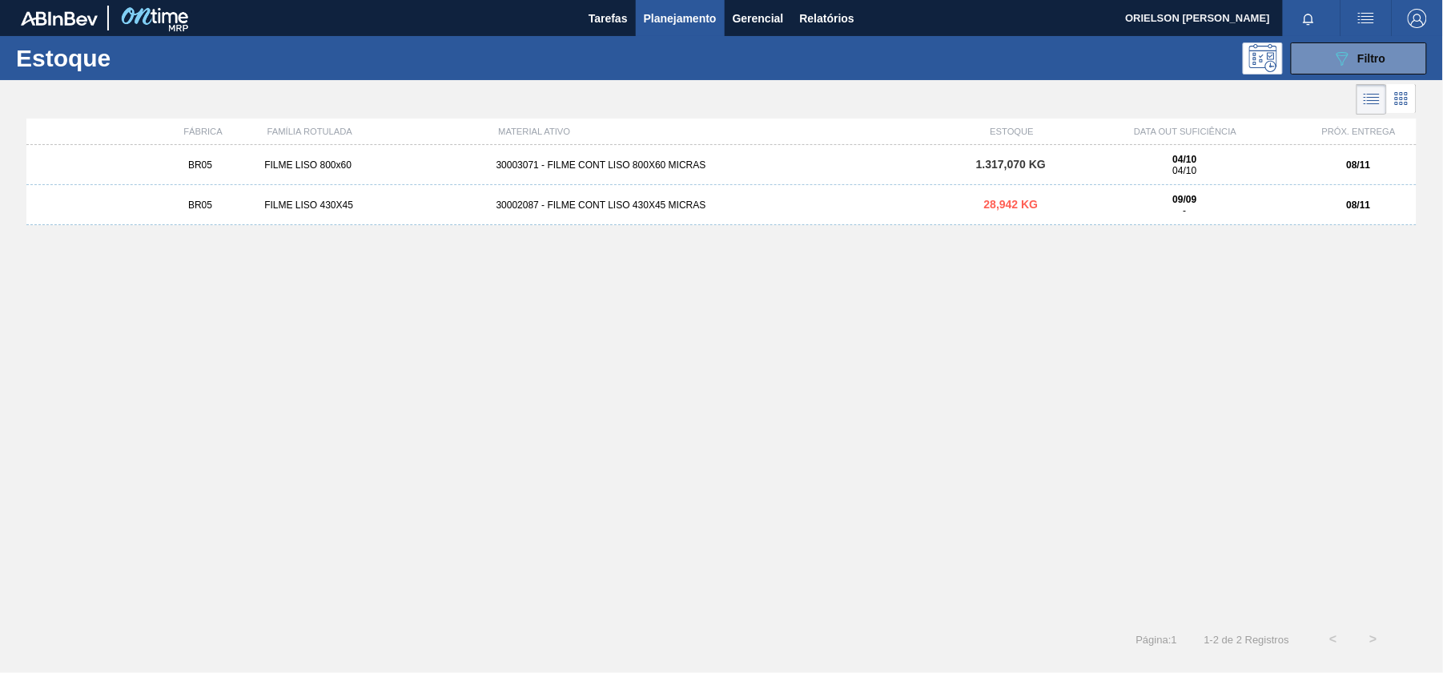
click at [668, 161] on div "30003071 - FILME CONT LISO 800X60 MICRAS" at bounding box center [722, 164] width 464 height 11
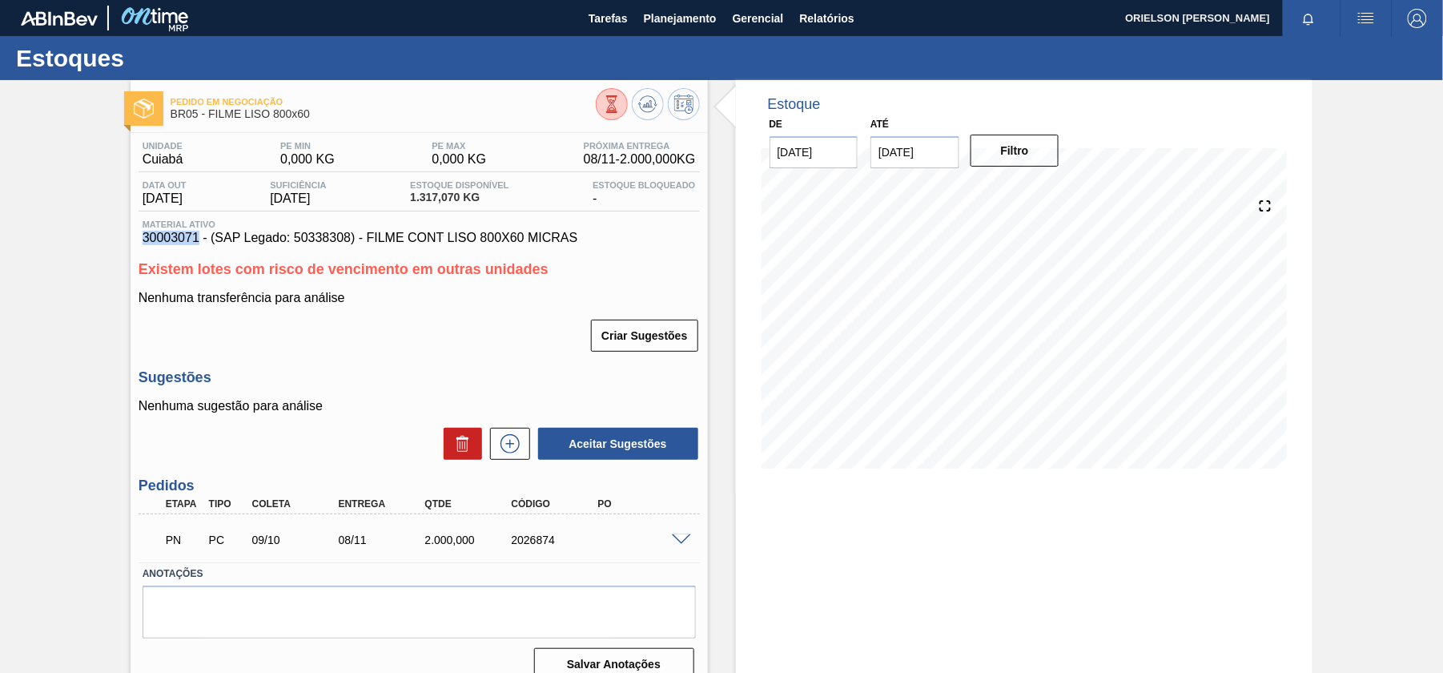
copy span "30003071"
drag, startPoint x: 144, startPoint y: 239, endPoint x: 199, endPoint y: 242, distance: 54.6
click at [199, 242] on span "30003071 - (SAP Legado: 50338308) - FILME CONT LISO 800X60 MICRAS" at bounding box center [420, 238] width 554 height 14
